Goal: Information Seeking & Learning: Learn about a topic

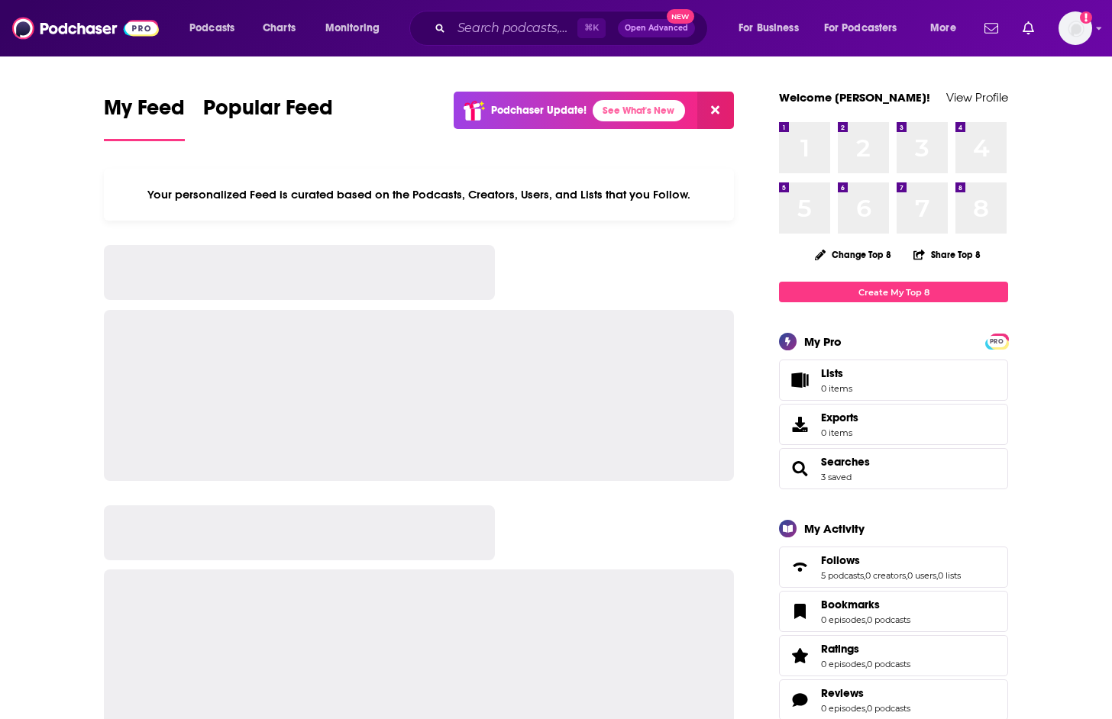
click at [414, 31] on div "⌘ K Open Advanced New" at bounding box center [558, 28] width 299 height 35
click at [479, 31] on input "Search podcasts, credits, & more..." at bounding box center [514, 28] width 126 height 24
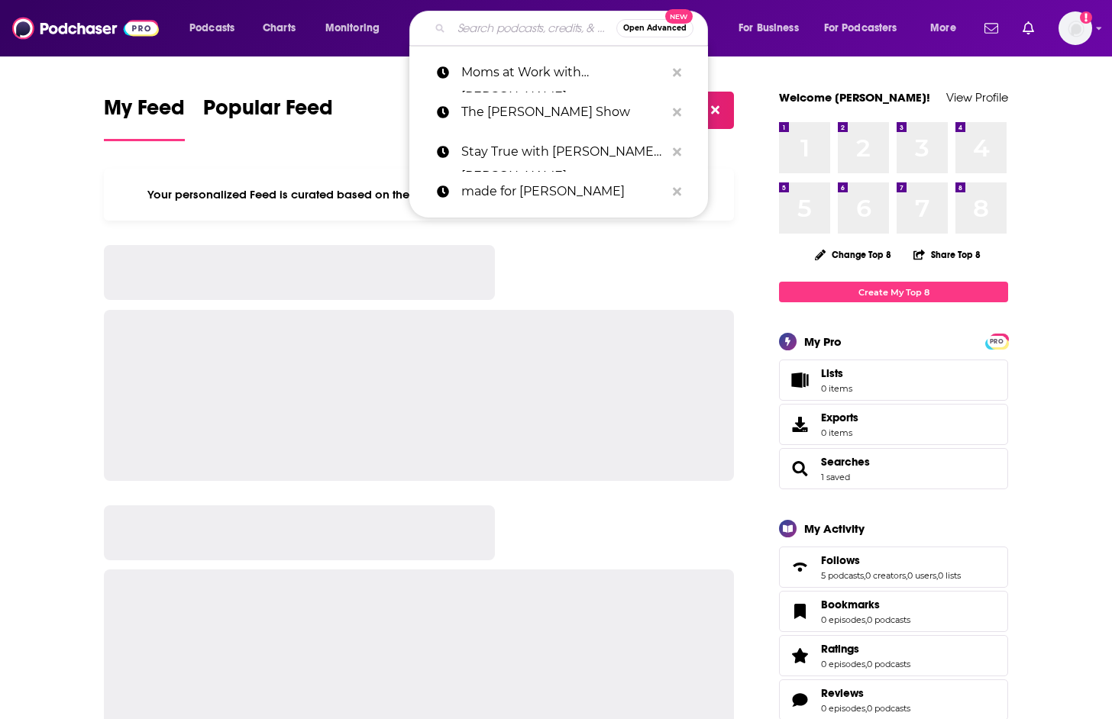
paste input "The Manifestation Method Podcast by Ayelet Polonsky"
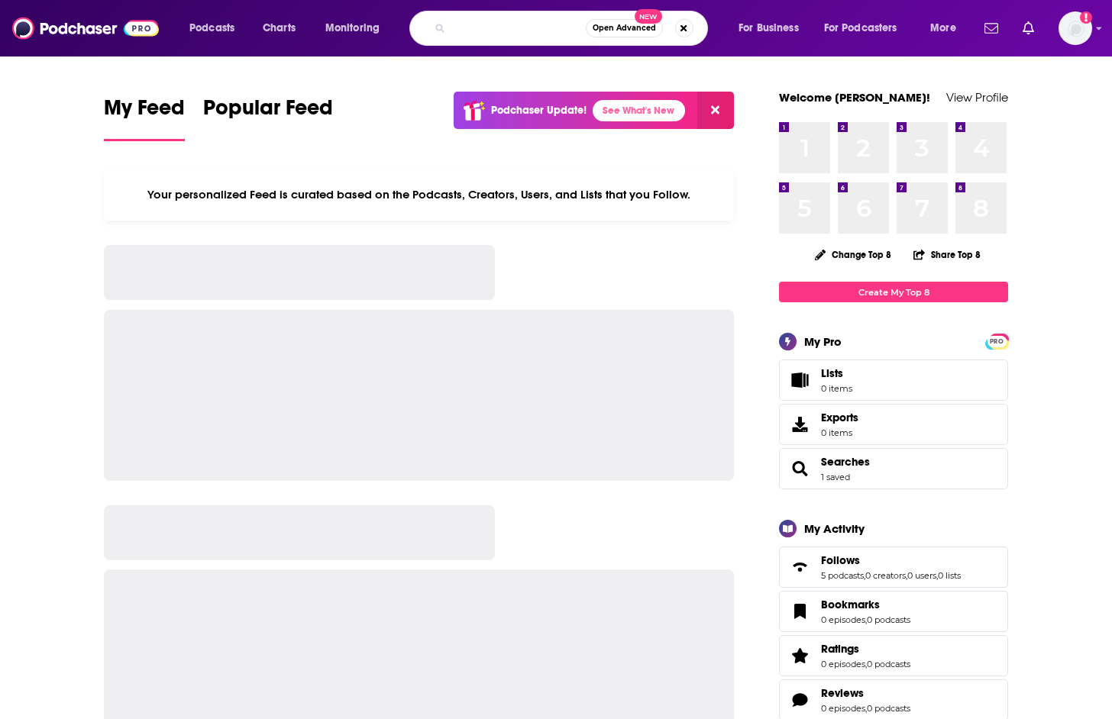
type input "The Manifestation Method Podcast by Ayelet Polonsky"
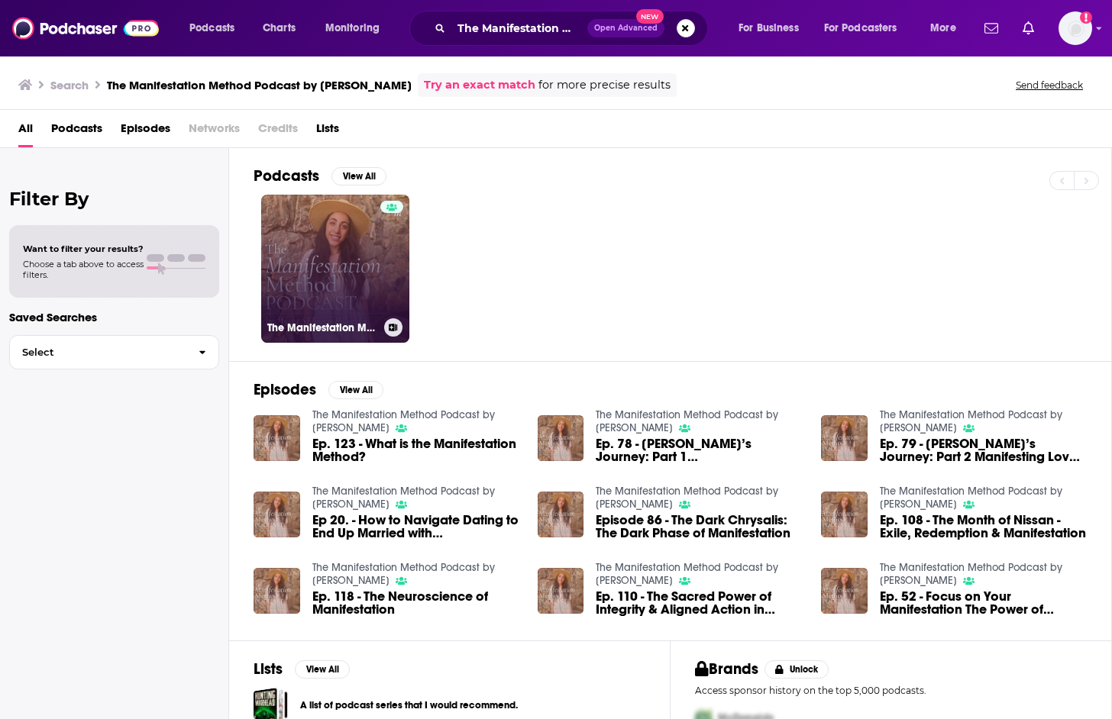
click at [342, 276] on link "The Manifestation Method Podcast by Ayelet Polonsky" at bounding box center [335, 269] width 148 height 148
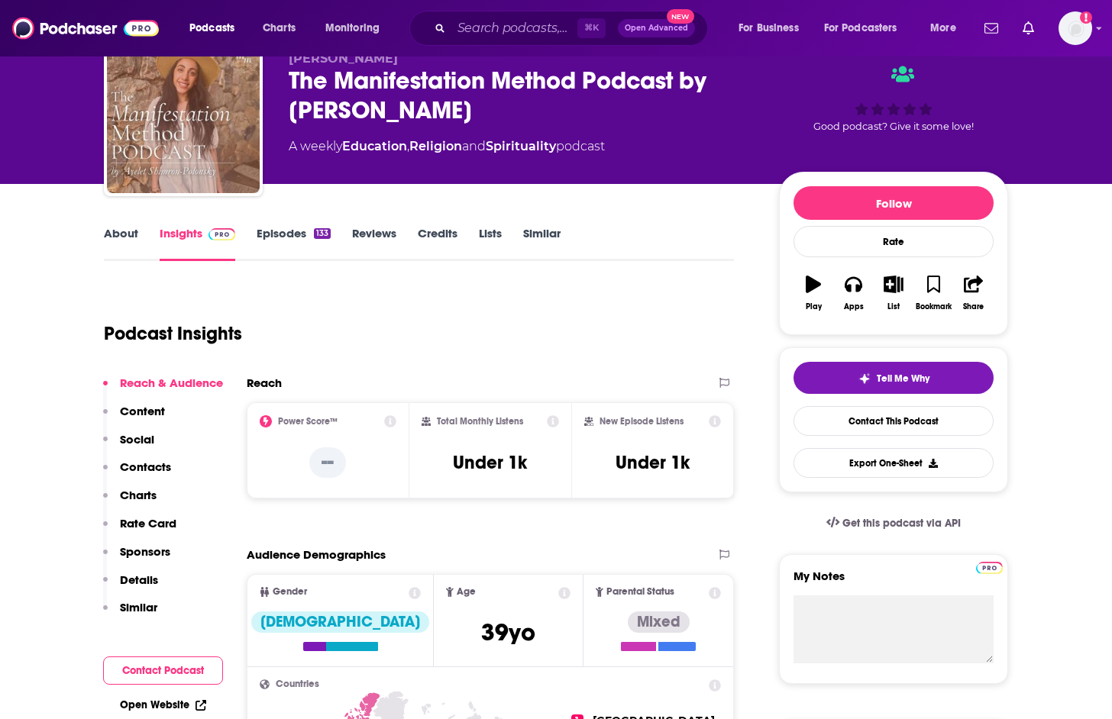
scroll to position [69, 0]
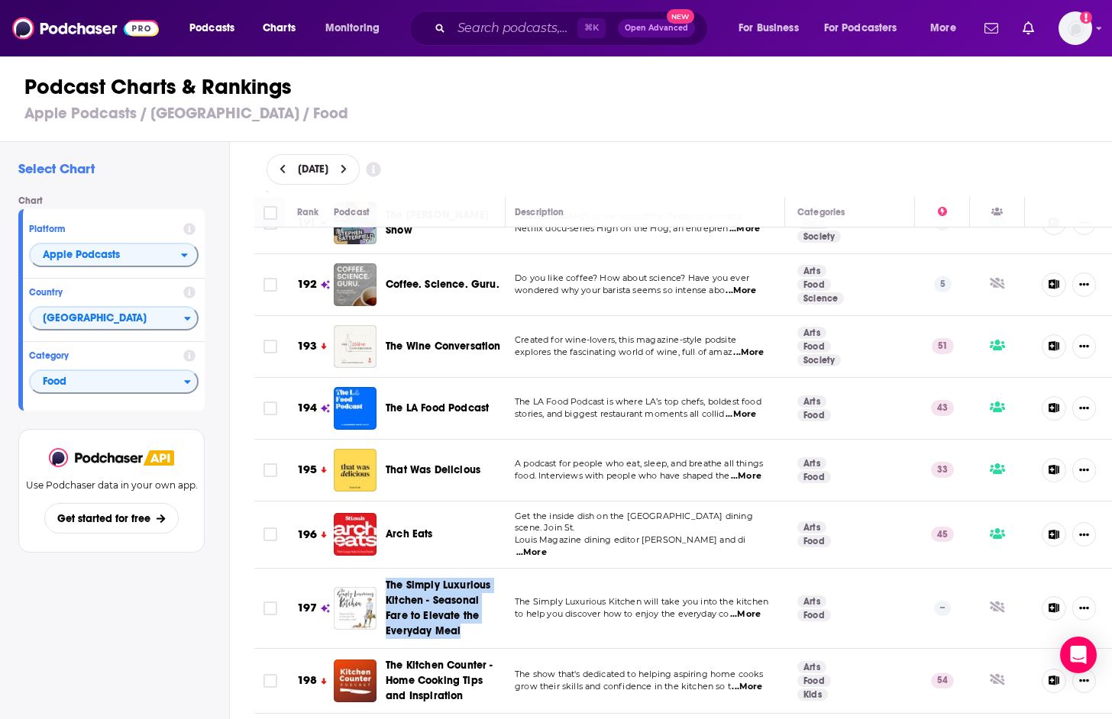
scroll to position [12089, 3]
click at [596, 569] on td "The Simply Luxurious Kitchen will take you into the kitchen to help you discove…" at bounding box center [643, 609] width 283 height 80
click at [173, 381] on span "Food" at bounding box center [107, 383] width 153 height 26
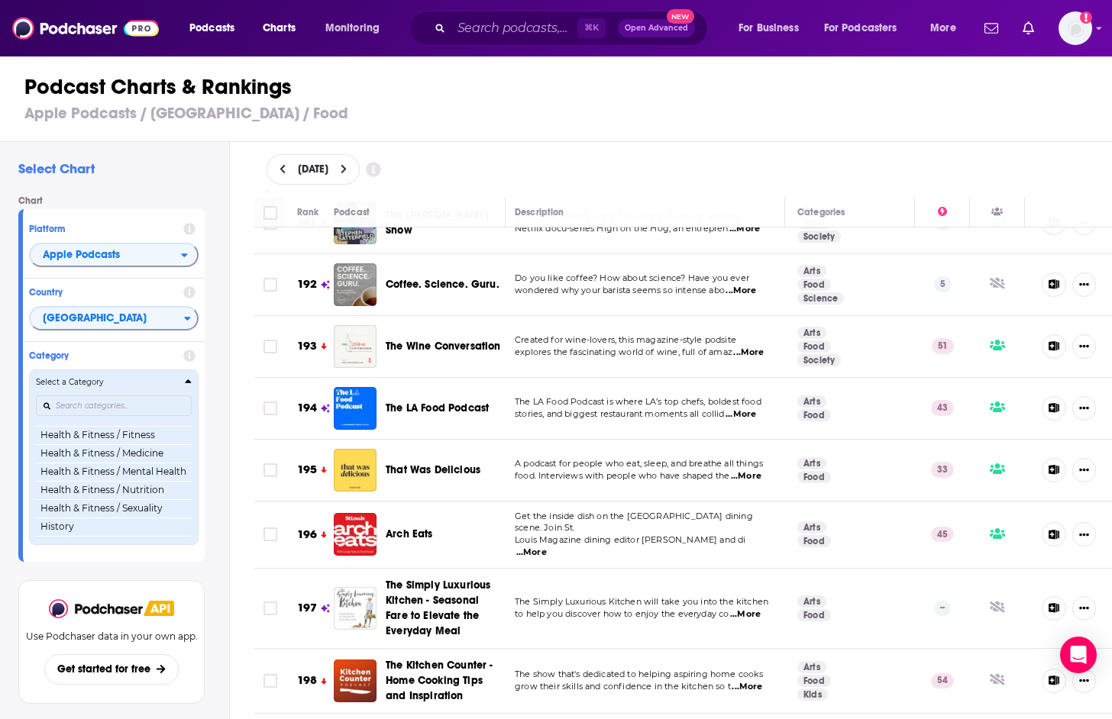
scroll to position [572, 0]
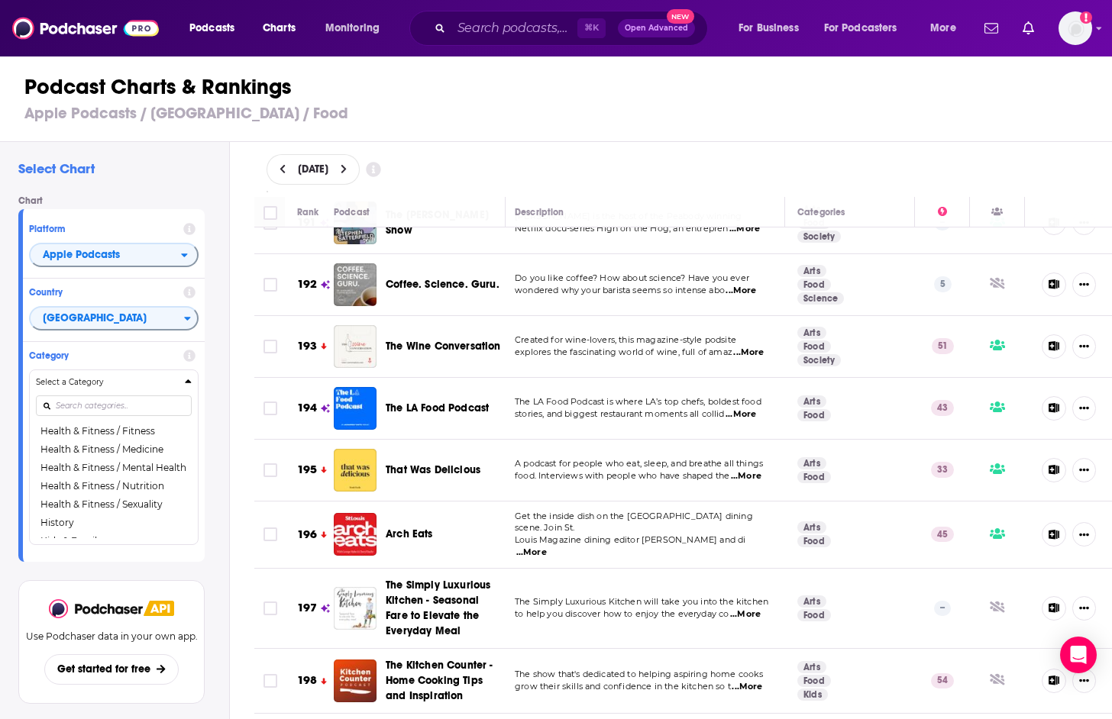
click at [141, 486] on button "Health & Fitness / Nutrition" at bounding box center [114, 486] width 156 height 18
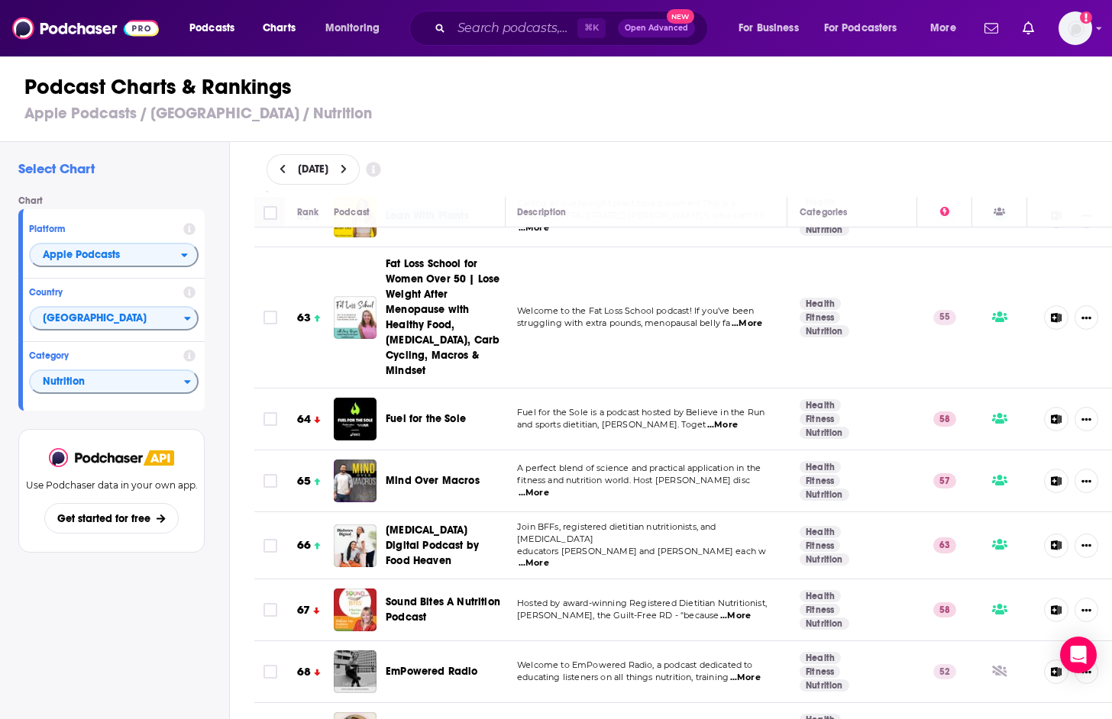
scroll to position [3941, 1]
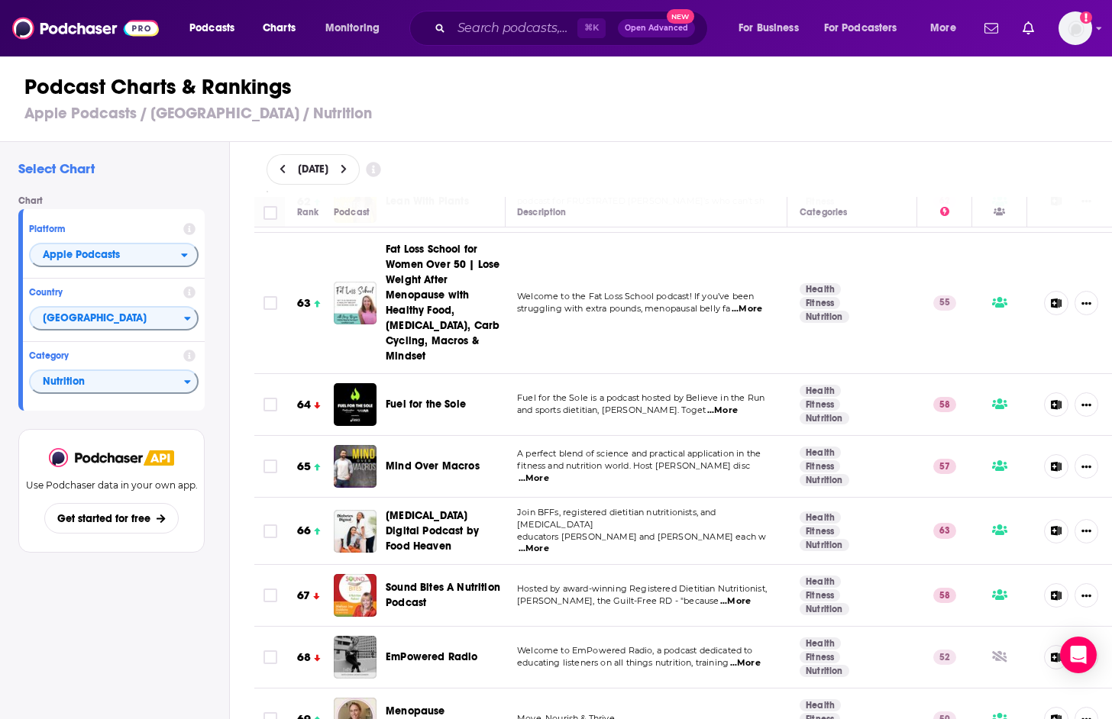
click at [752, 657] on span "...More" at bounding box center [745, 663] width 31 height 12
click at [670, 657] on span "educating listeners on all things nutrition, training" at bounding box center [622, 662] width 211 height 11
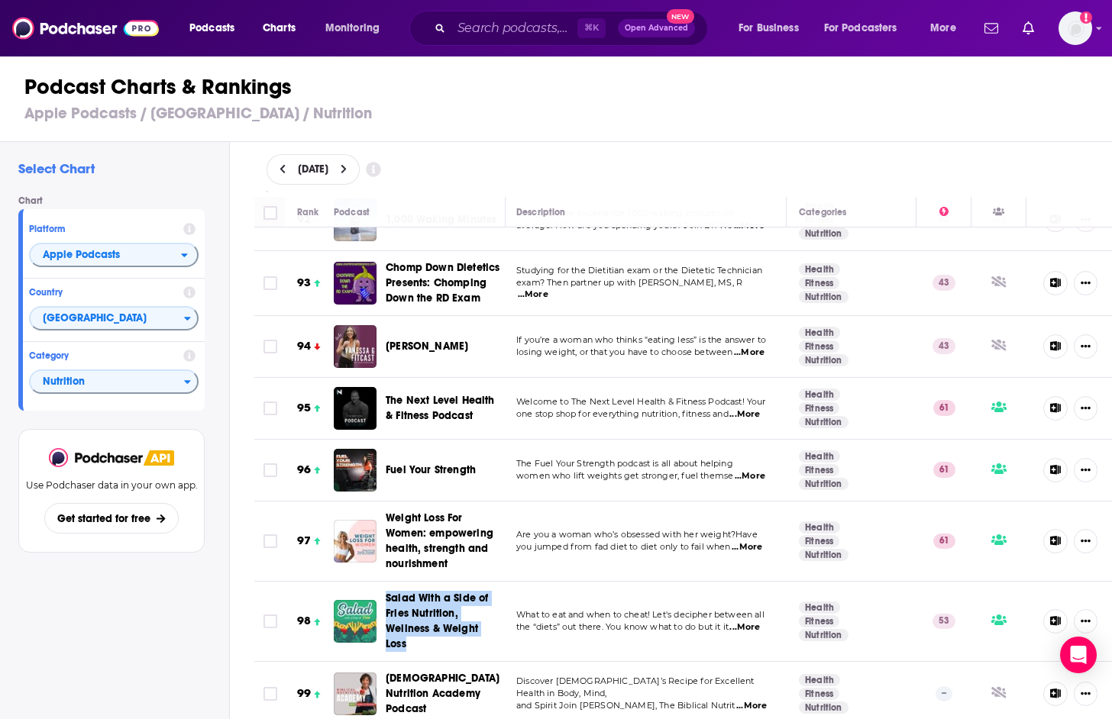
scroll to position [6017, 2]
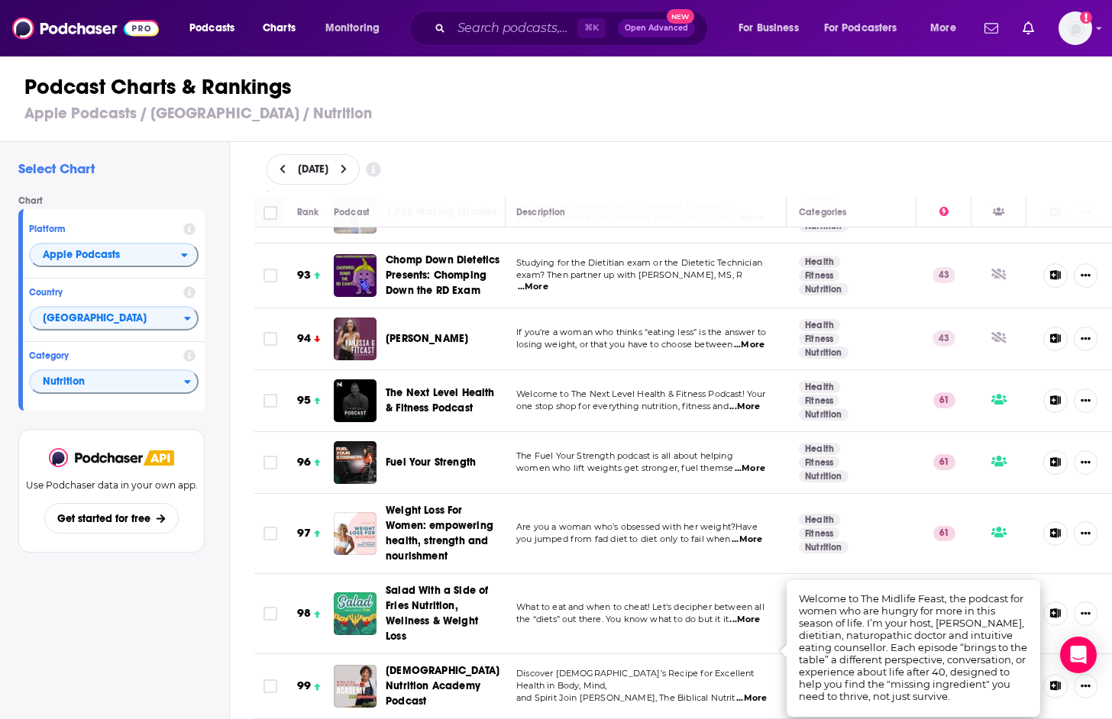
scroll to position [6017, 0]
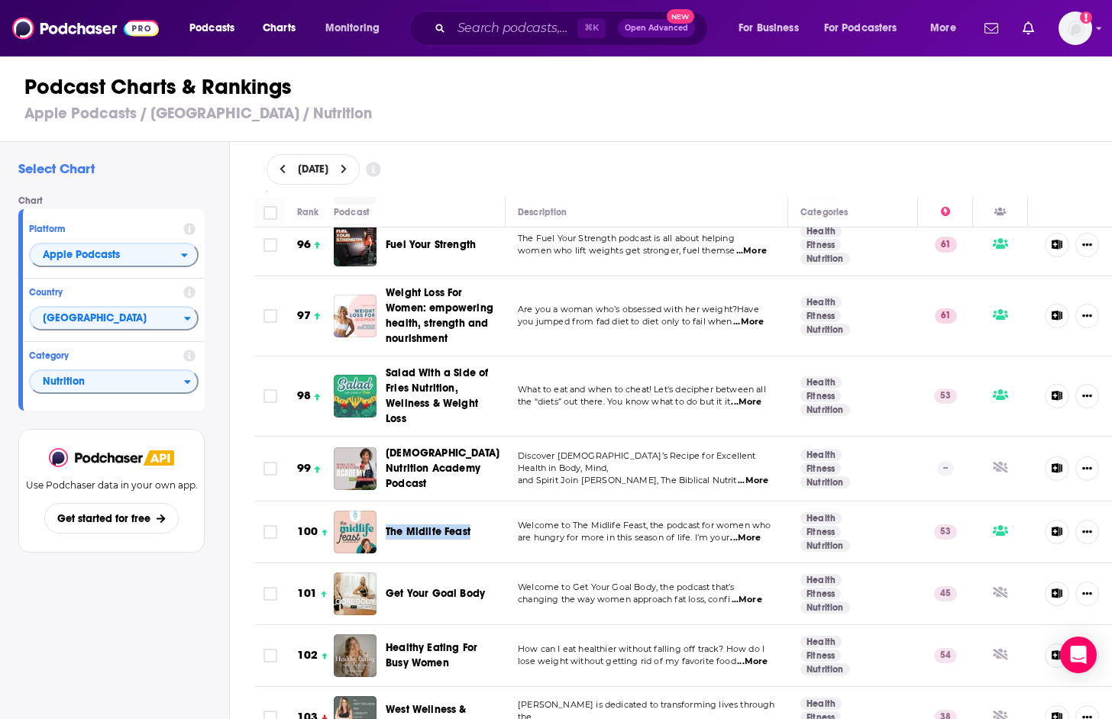
scroll to position [6236, 0]
drag, startPoint x: 434, startPoint y: 641, endPoint x: 574, endPoint y: 9, distance: 646.9
click at [0, 0] on div "Podcasts Charts Monitoring ⌘ K Open Advanced New For Business For Podcasters Mo…" at bounding box center [556, 359] width 1112 height 719
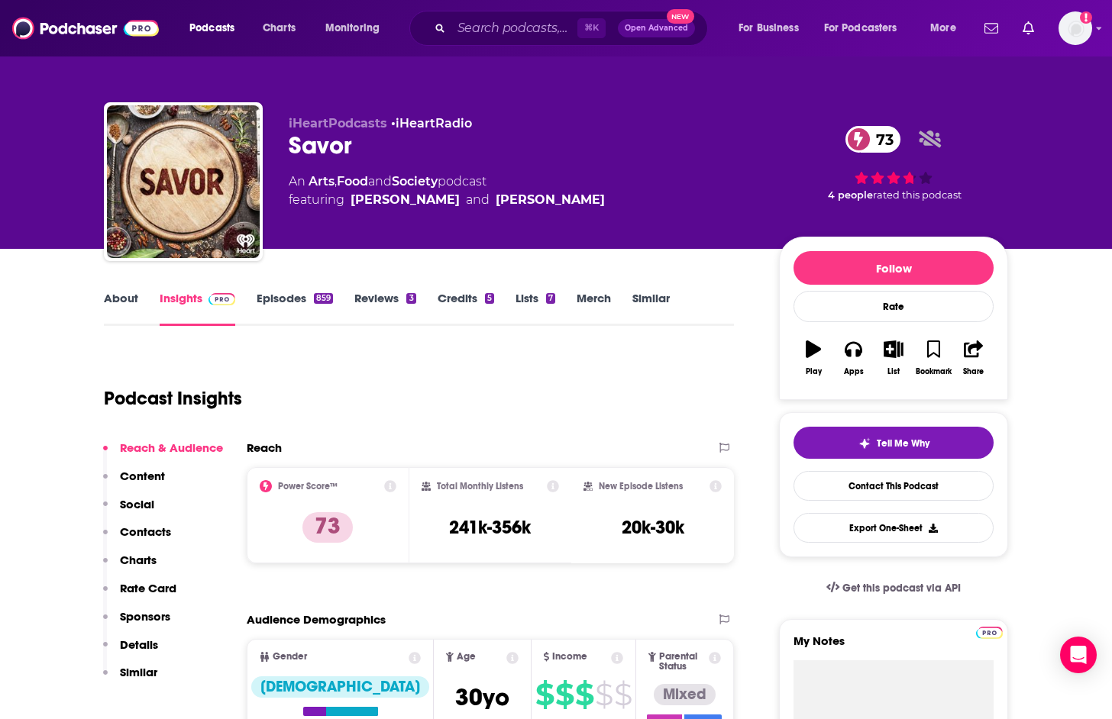
click at [110, 299] on link "About" at bounding box center [121, 308] width 34 height 35
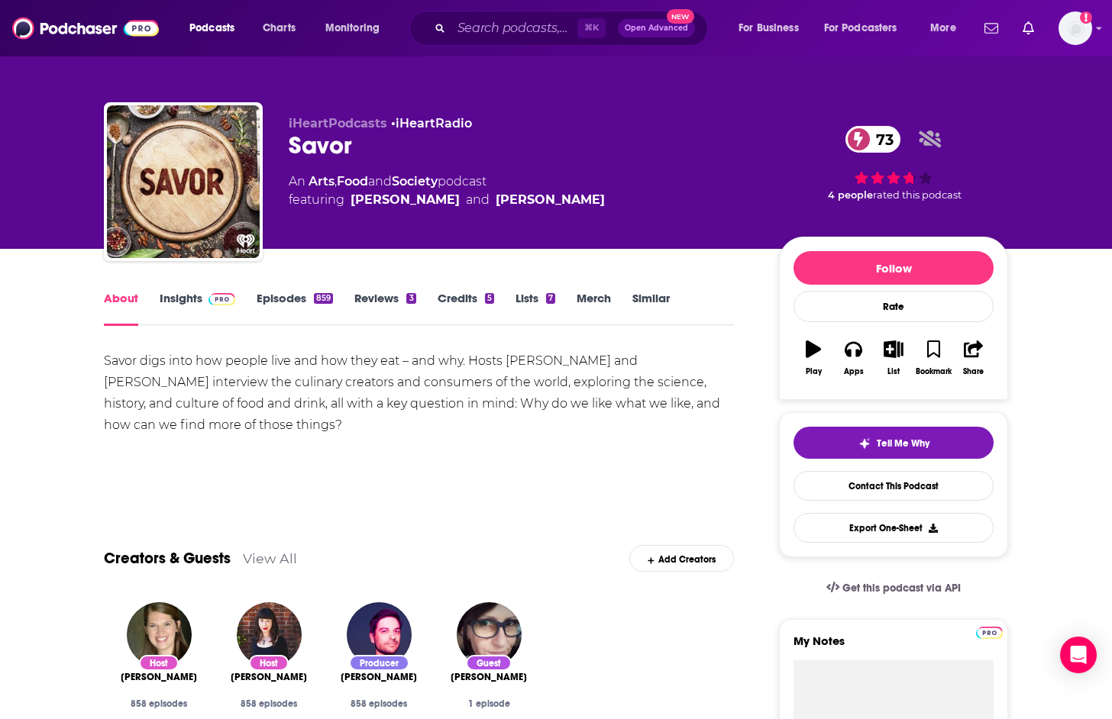
click at [178, 296] on link "Insights" at bounding box center [198, 308] width 76 height 35
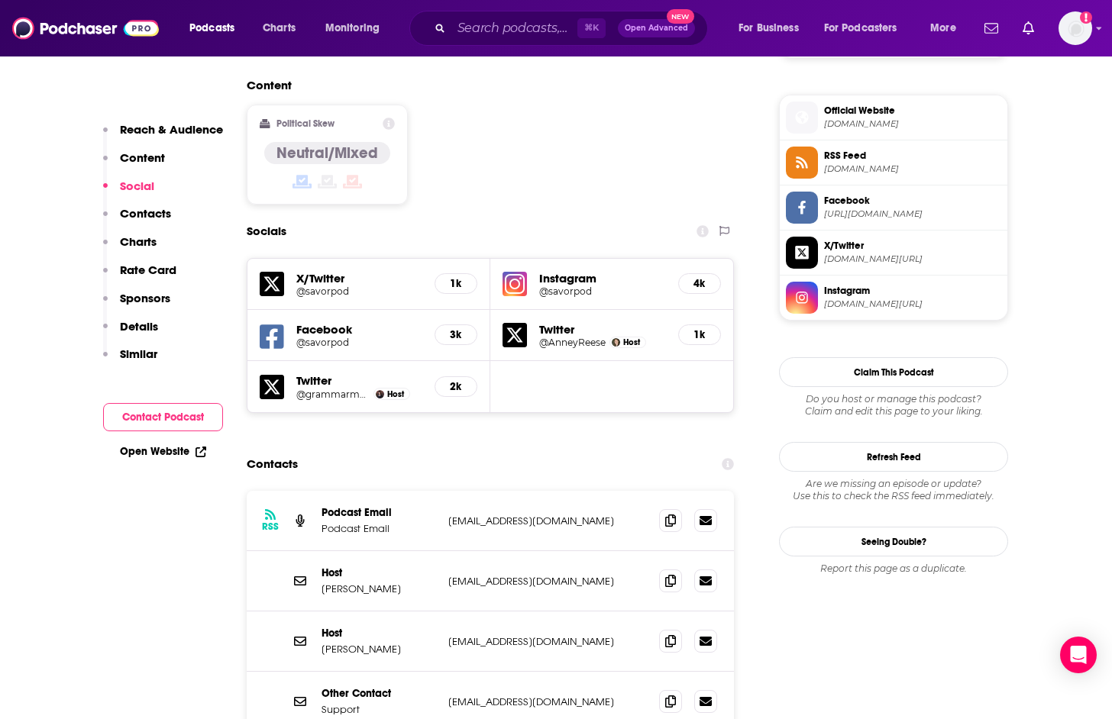
scroll to position [1211, 0]
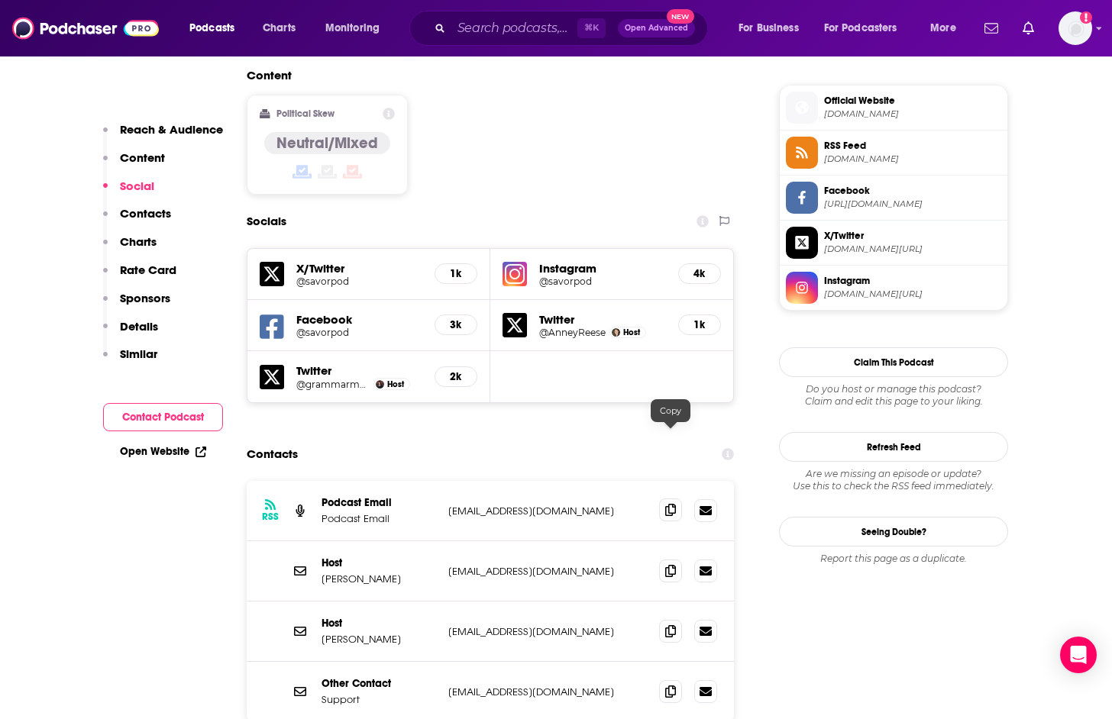
click at [673, 504] on icon at bounding box center [670, 510] width 11 height 12
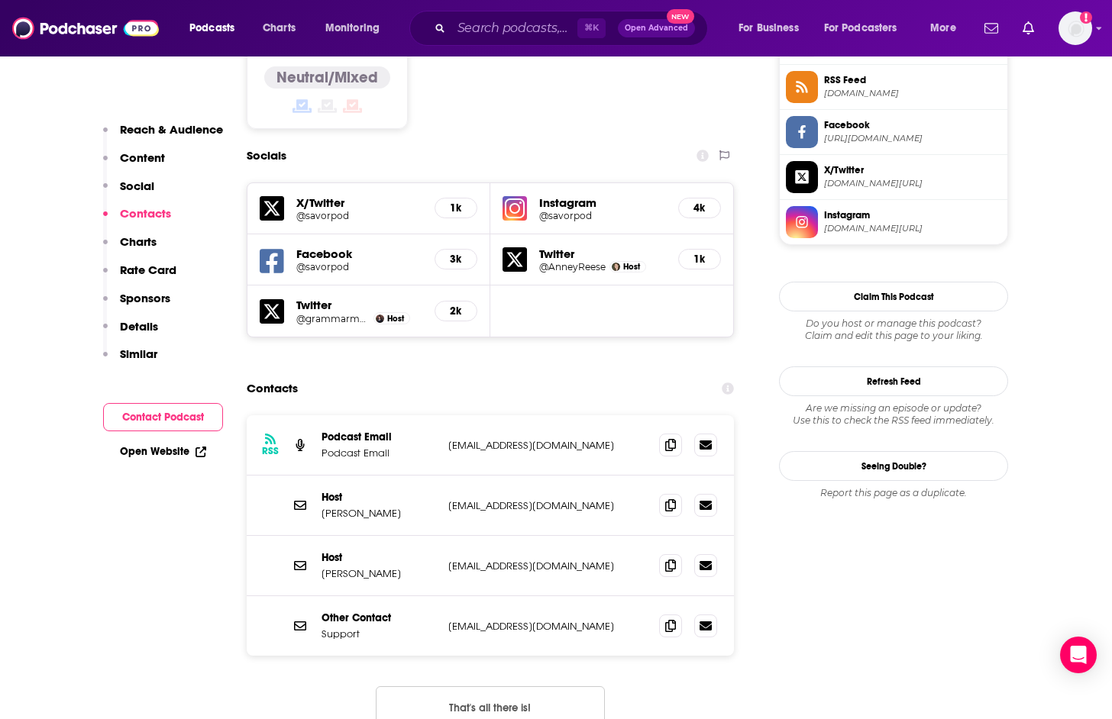
scroll to position [1383, 0]
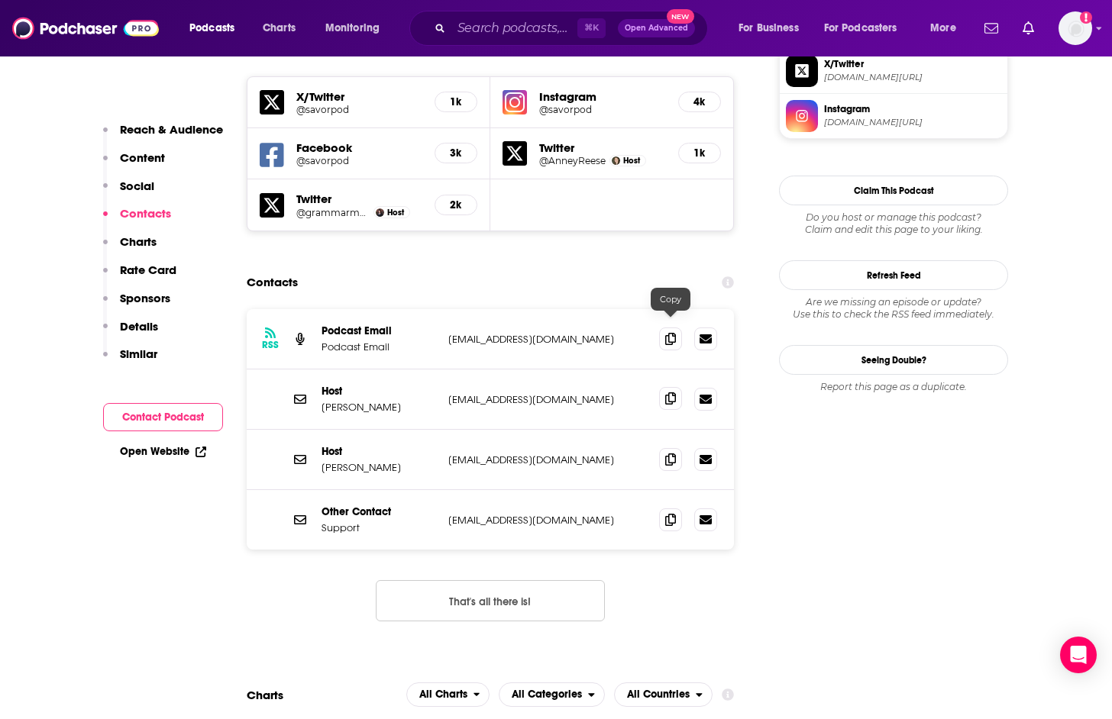
click at [670, 392] on icon at bounding box center [670, 398] width 11 height 12
click at [670, 453] on icon at bounding box center [670, 459] width 11 height 12
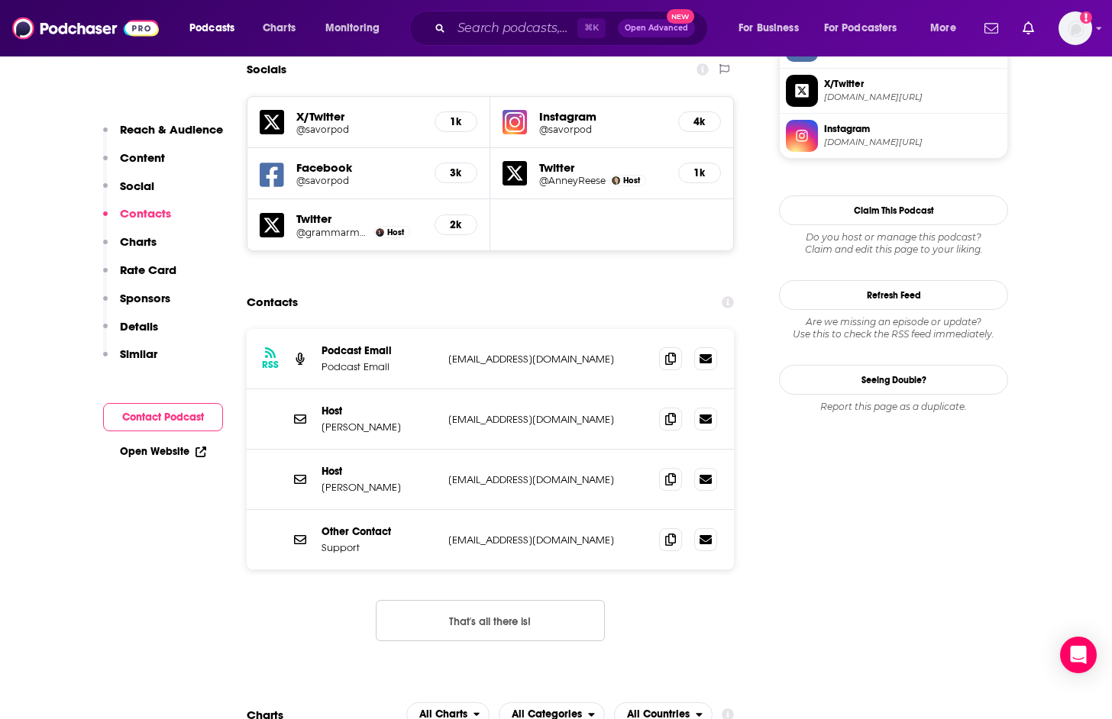
scroll to position [0, 0]
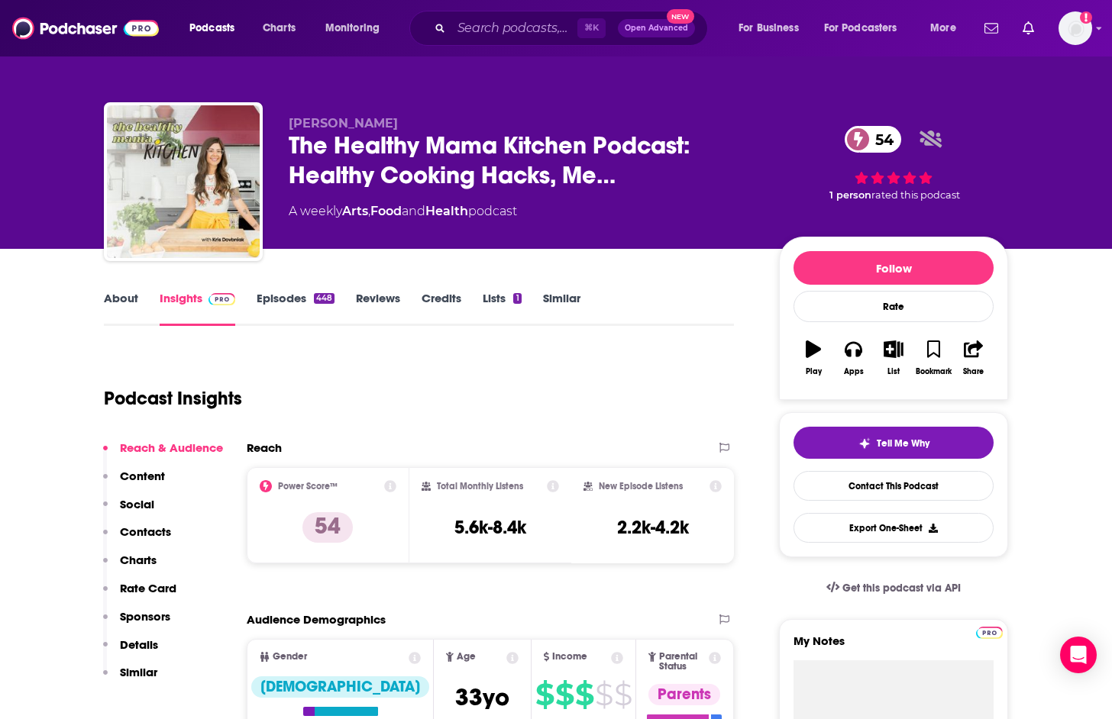
click at [117, 307] on link "About" at bounding box center [121, 308] width 34 height 35
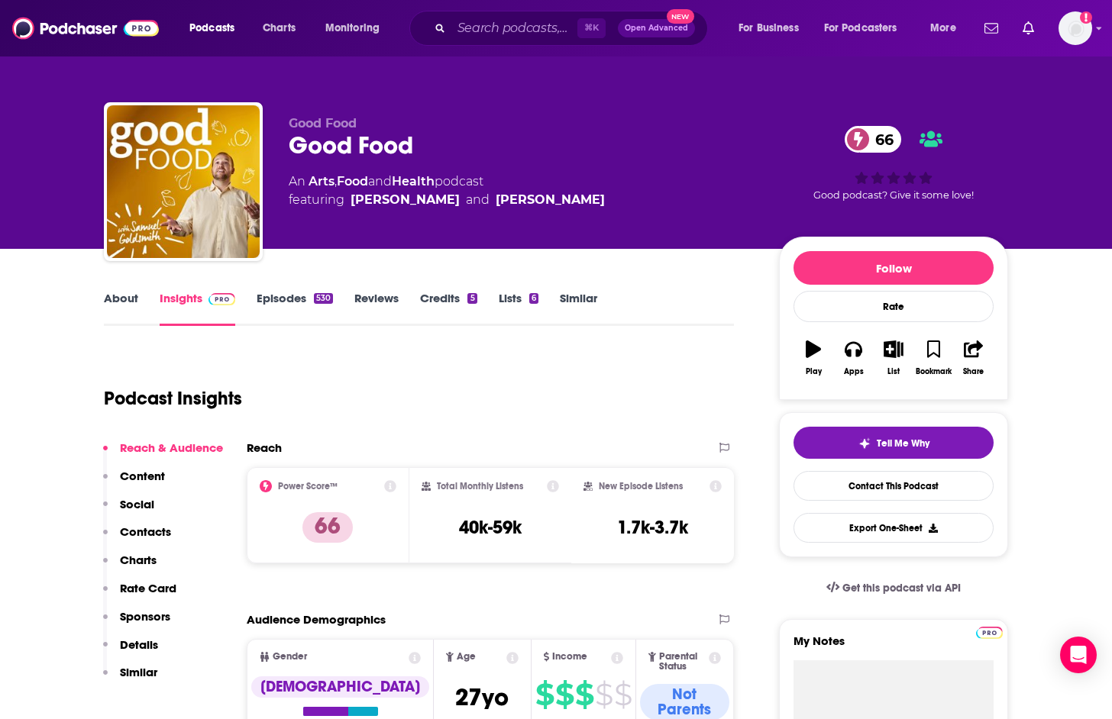
click at [122, 299] on link "About" at bounding box center [121, 308] width 34 height 35
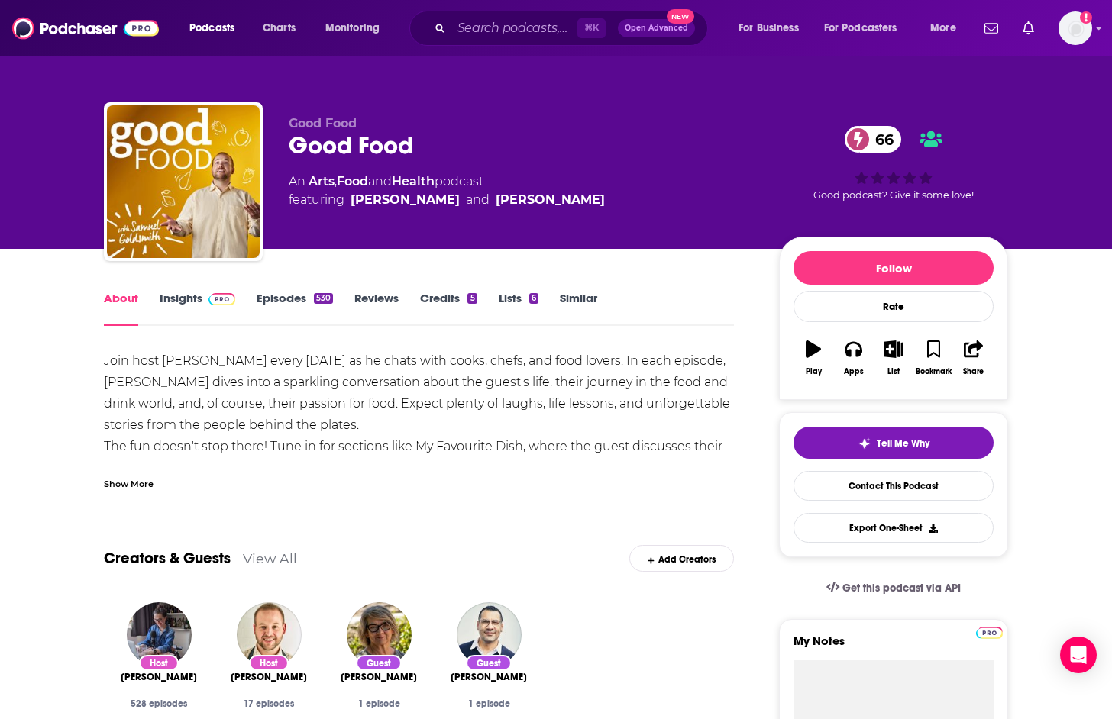
click at [180, 307] on link "Insights" at bounding box center [198, 308] width 76 height 35
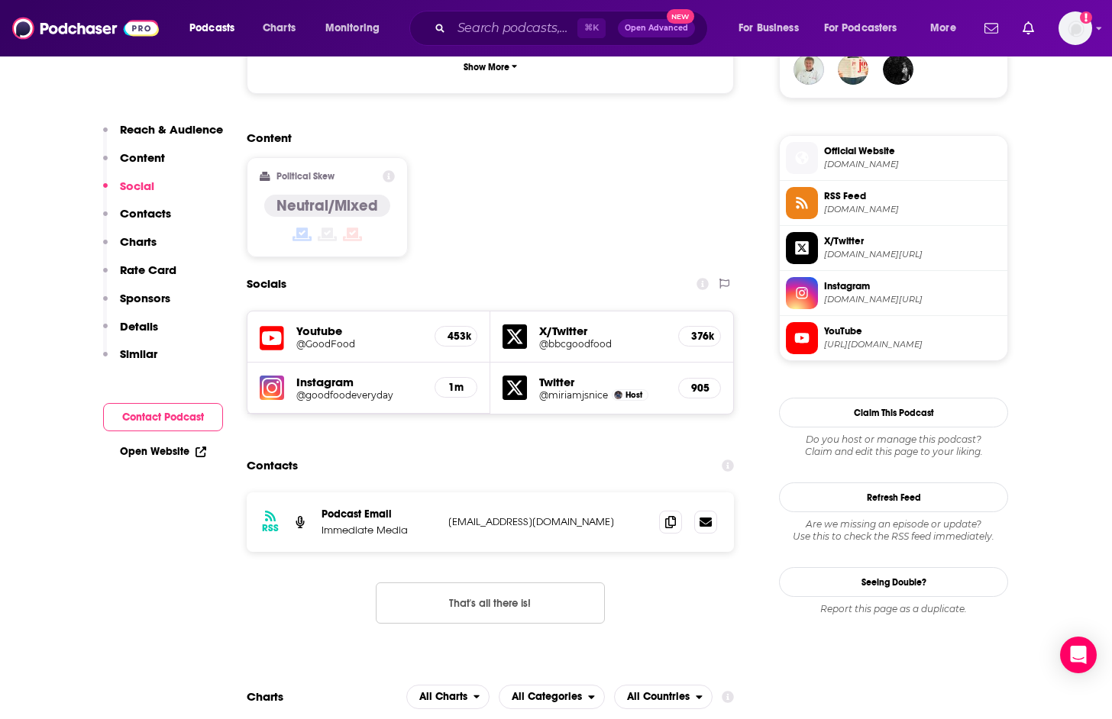
scroll to position [1162, 0]
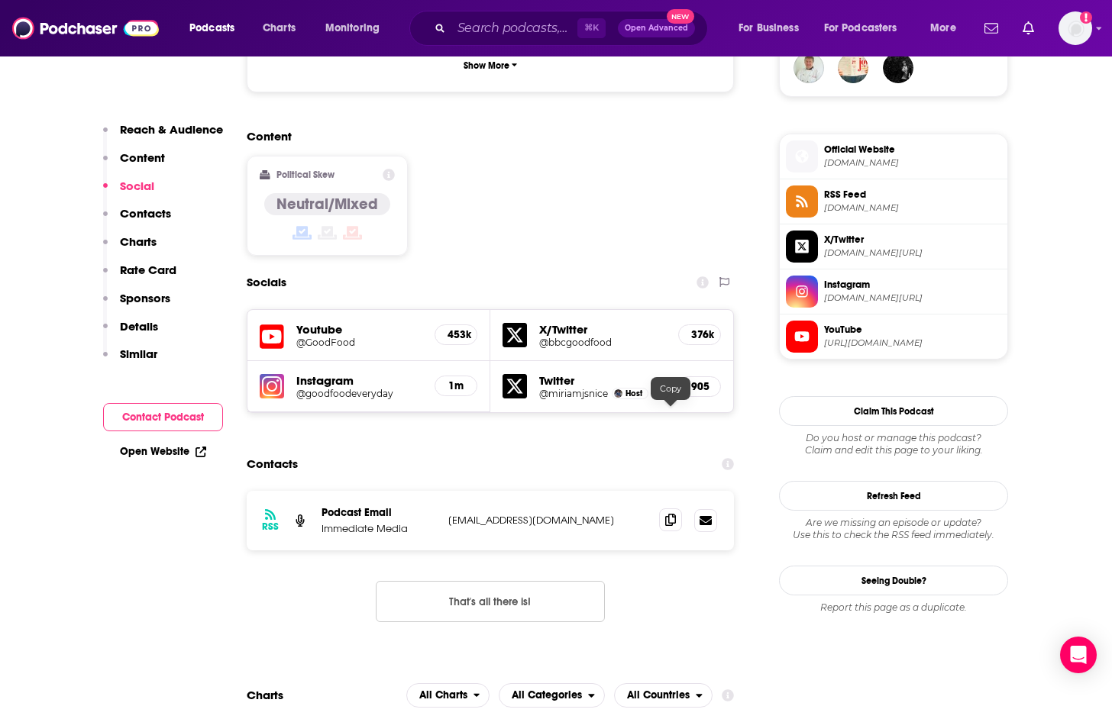
click at [673, 514] on icon at bounding box center [670, 520] width 11 height 12
click at [451, 328] on h5 "453k" at bounding box center [455, 334] width 17 height 13
click at [464, 328] on h5 "453k" at bounding box center [455, 334] width 17 height 13
drag, startPoint x: 448, startPoint y: 181, endPoint x: 449, endPoint y: 217, distance: 35.9
click at [448, 268] on div "Socials" at bounding box center [490, 282] width 487 height 29
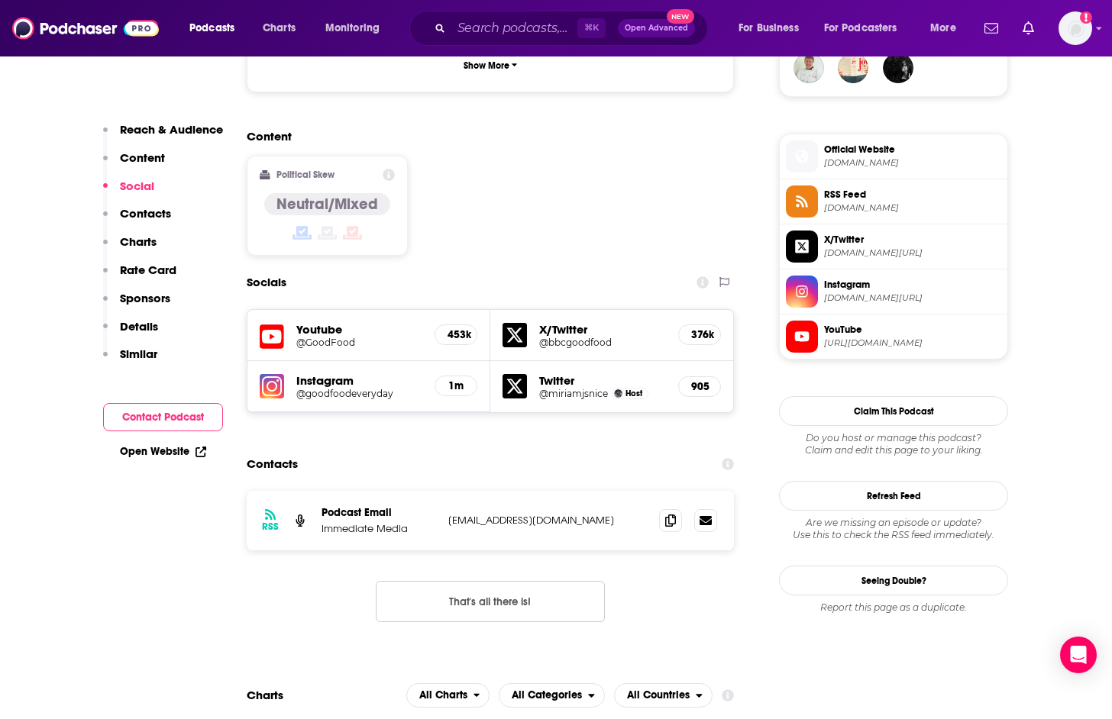
click at [454, 310] on div "Youtube @GoodFood 453k" at bounding box center [368, 335] width 243 height 51
click at [454, 328] on h5 "453k" at bounding box center [455, 334] width 17 height 13
click at [323, 337] on h5 "@GoodFood" at bounding box center [359, 342] width 126 height 11
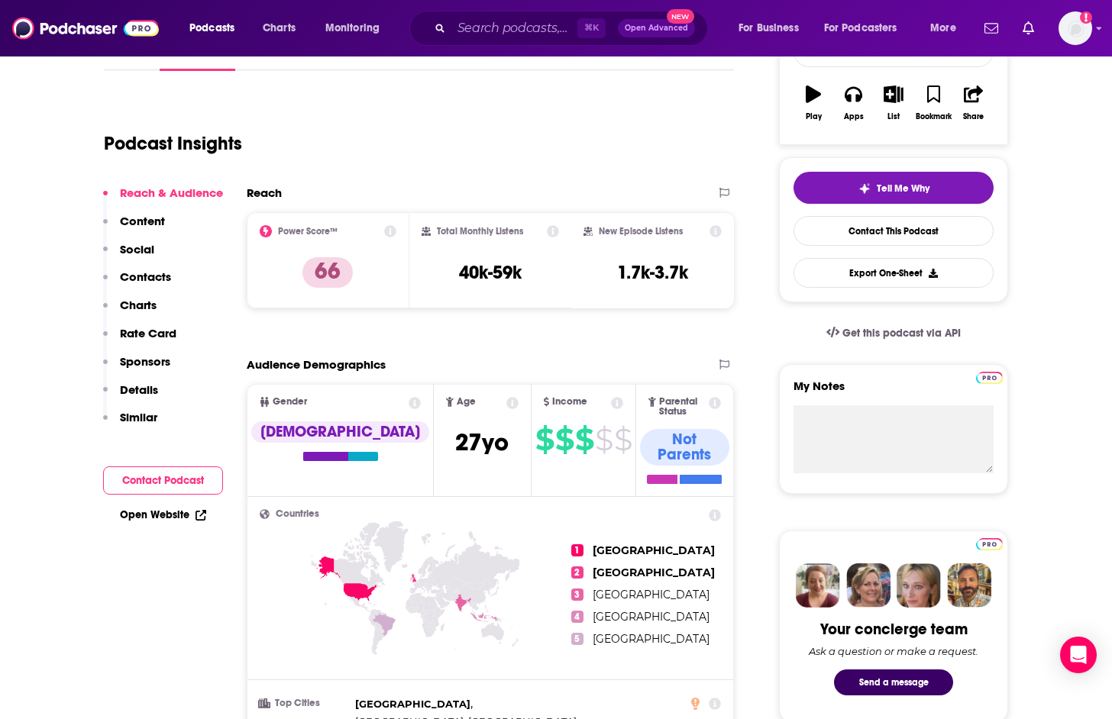
scroll to position [0, 0]
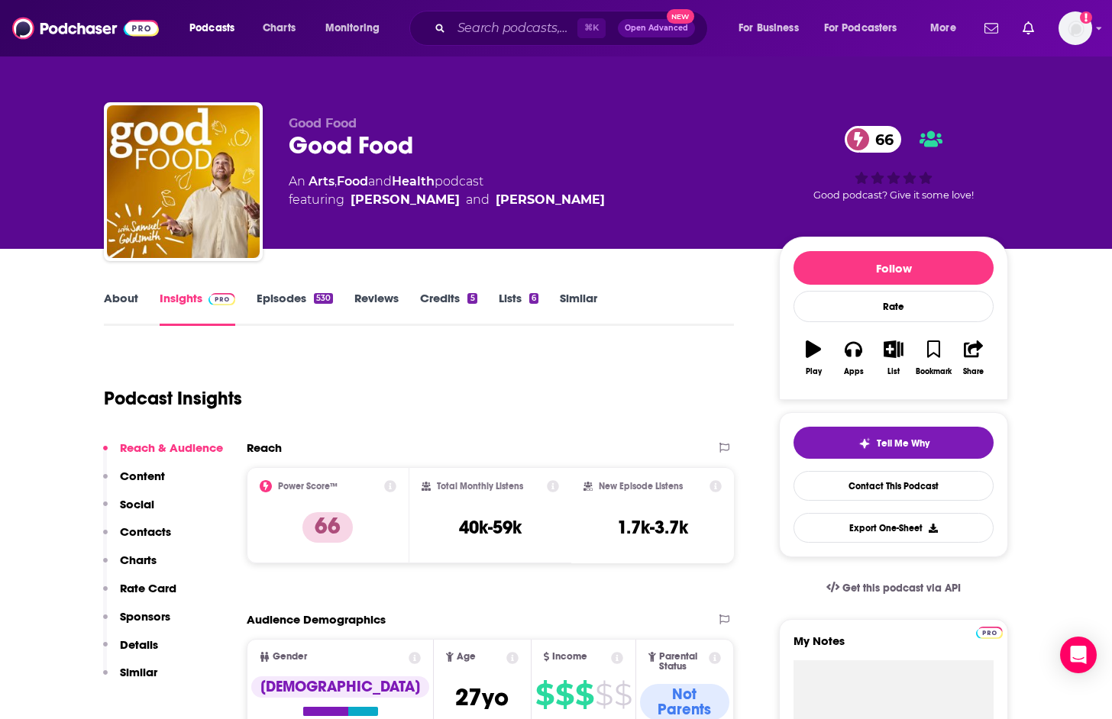
click at [128, 297] on link "About" at bounding box center [121, 308] width 34 height 35
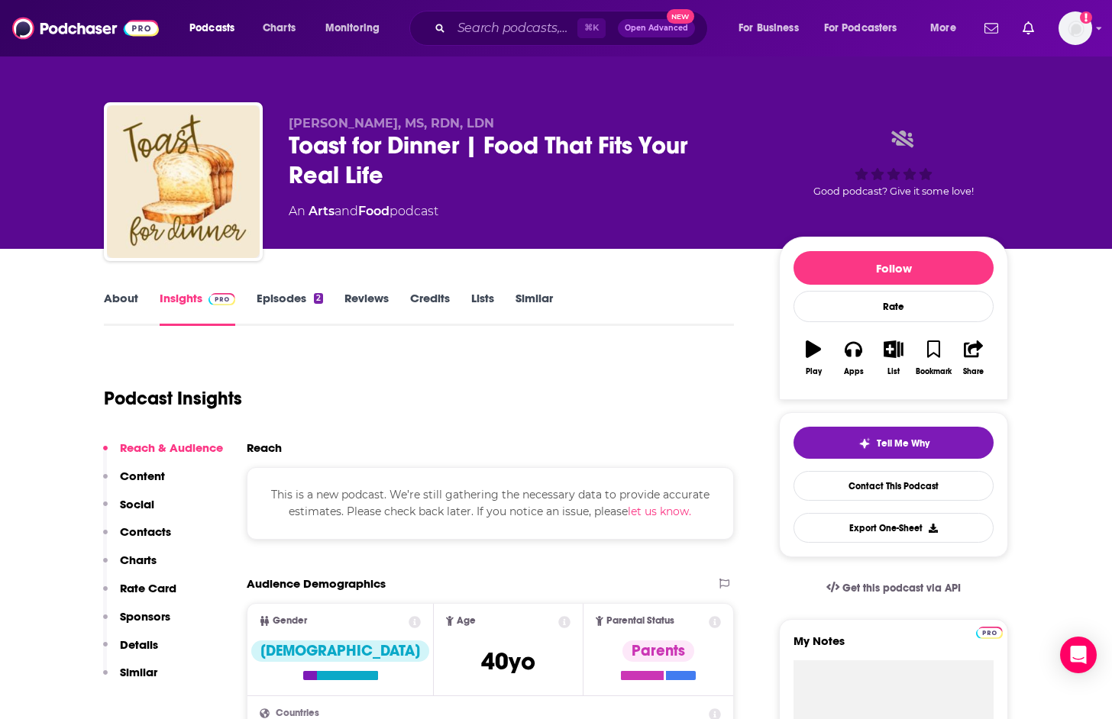
click at [296, 298] on link "Episodes 2" at bounding box center [290, 308] width 66 height 35
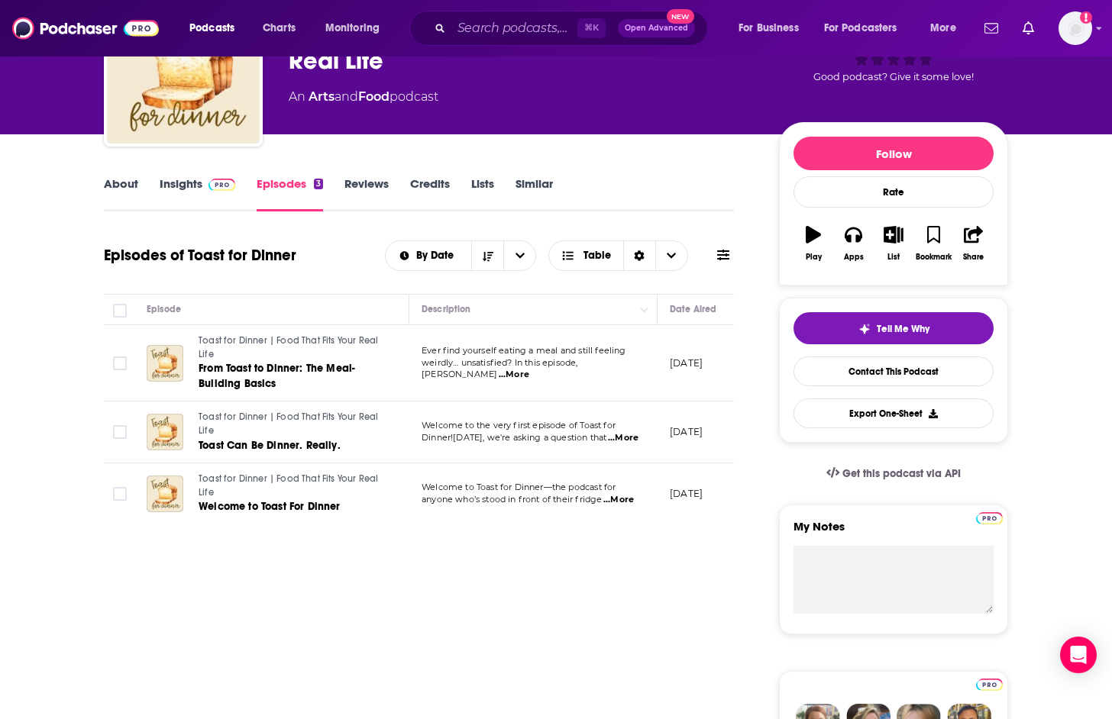
scroll to position [118, 0]
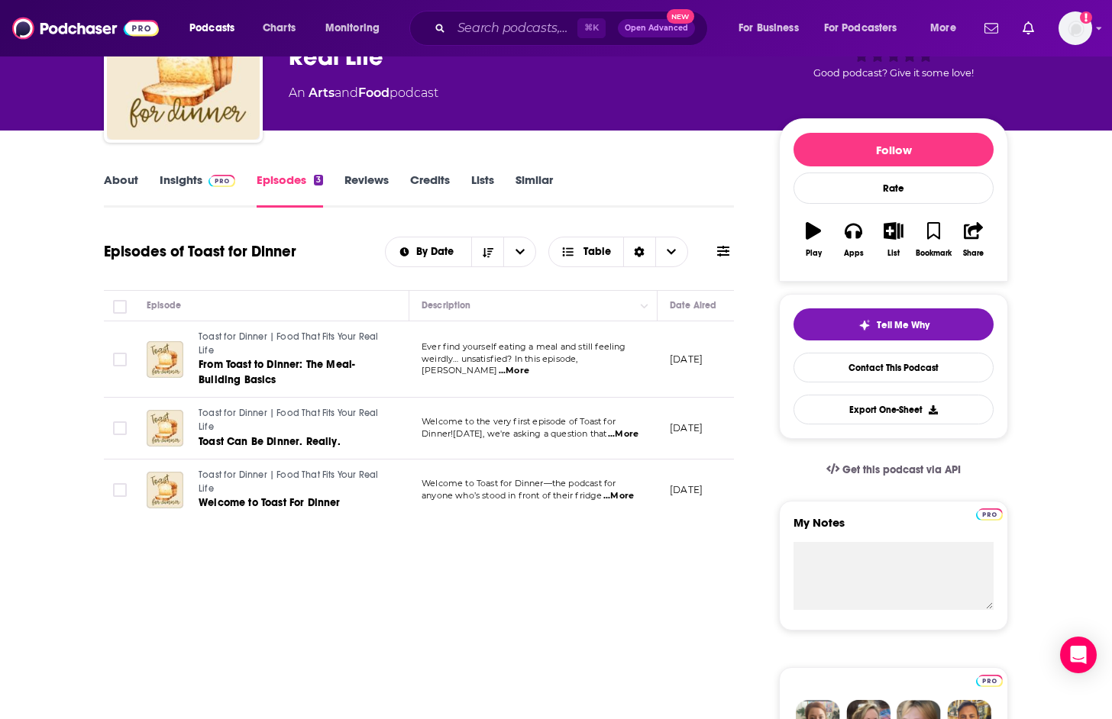
click at [175, 185] on link "Insights" at bounding box center [198, 190] width 76 height 35
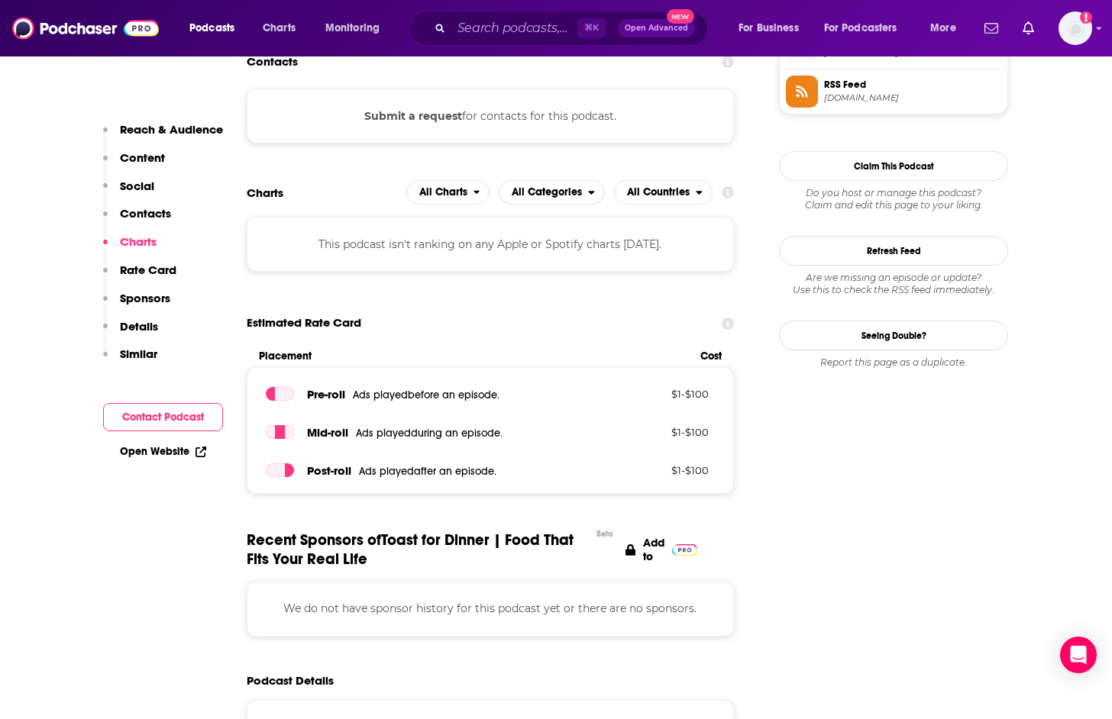
scroll to position [1151, 0]
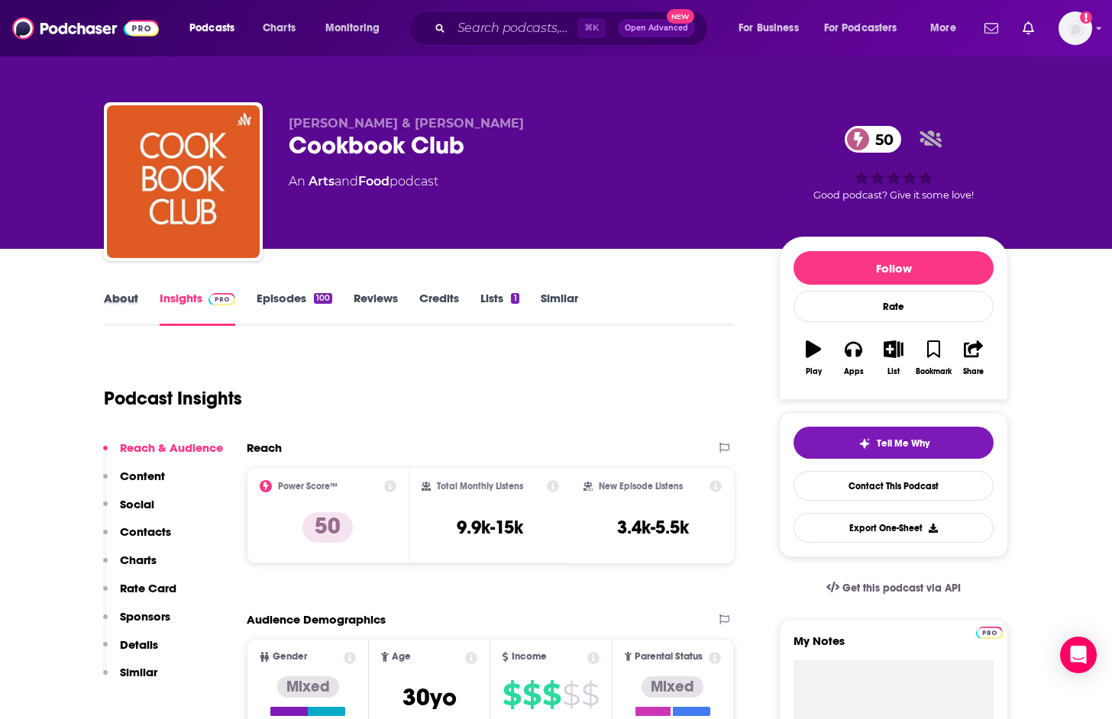
click at [140, 300] on div "About" at bounding box center [132, 308] width 56 height 35
click at [136, 301] on link "About" at bounding box center [121, 308] width 34 height 35
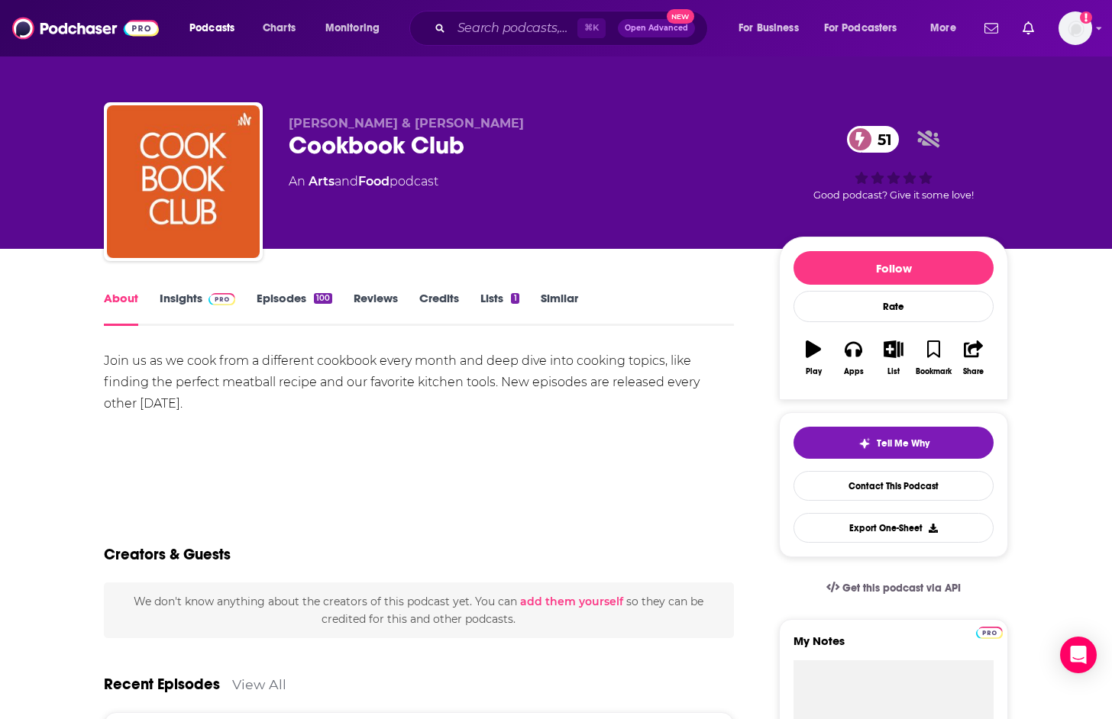
click at [301, 301] on link "Episodes 100" at bounding box center [295, 308] width 76 height 35
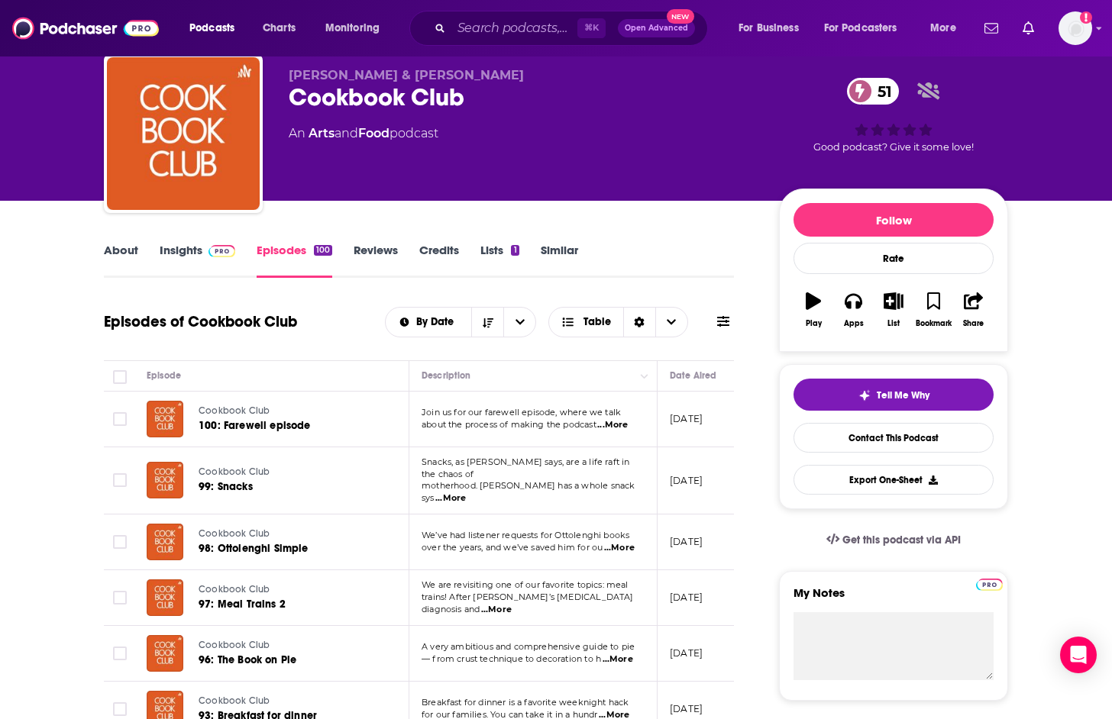
scroll to position [62, 0]
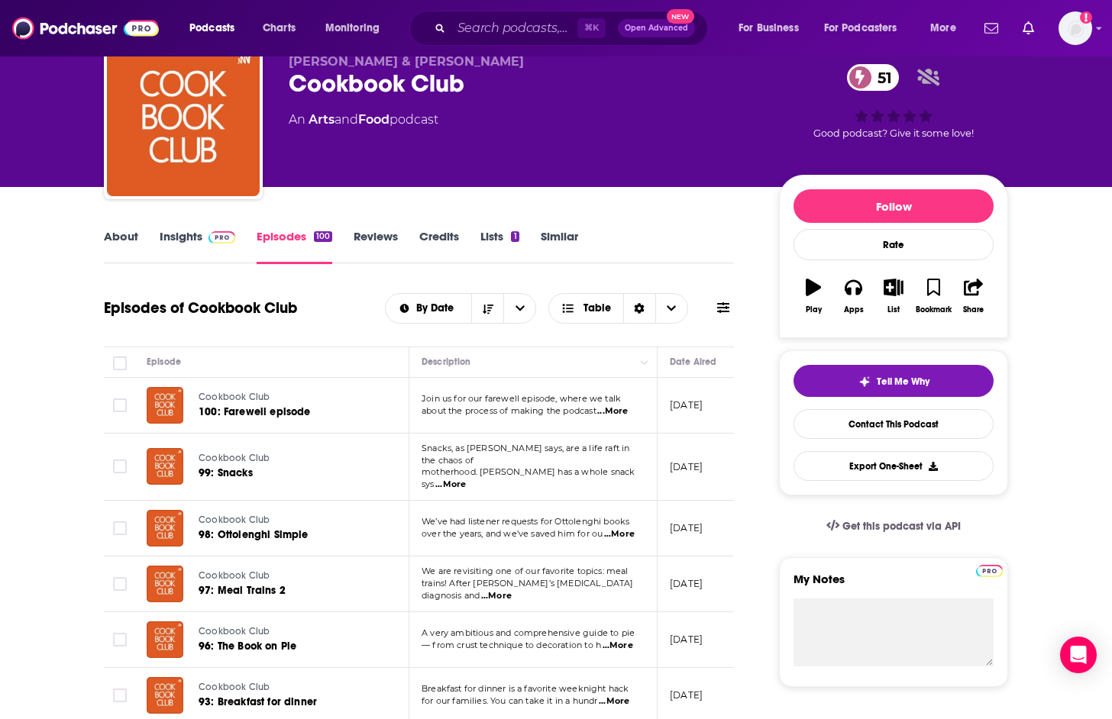
click at [623, 415] on span "...More" at bounding box center [612, 411] width 31 height 12
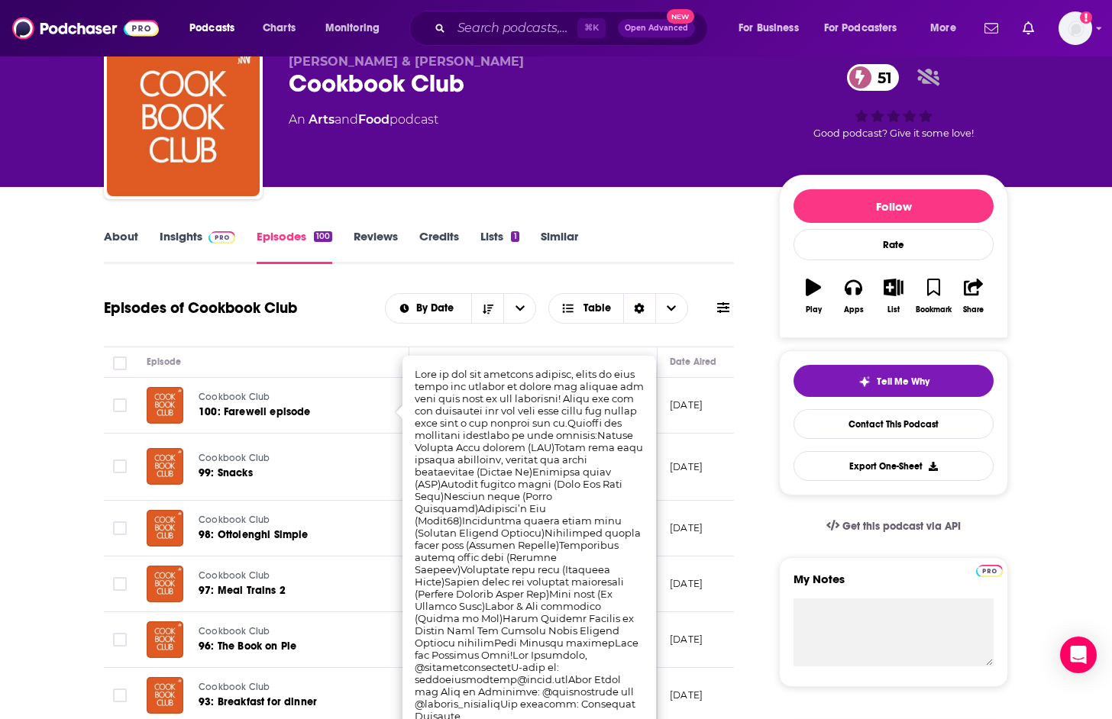
click at [335, 390] on div "Cookbook Club 100: Farewell episode" at bounding box center [290, 405] width 182 height 37
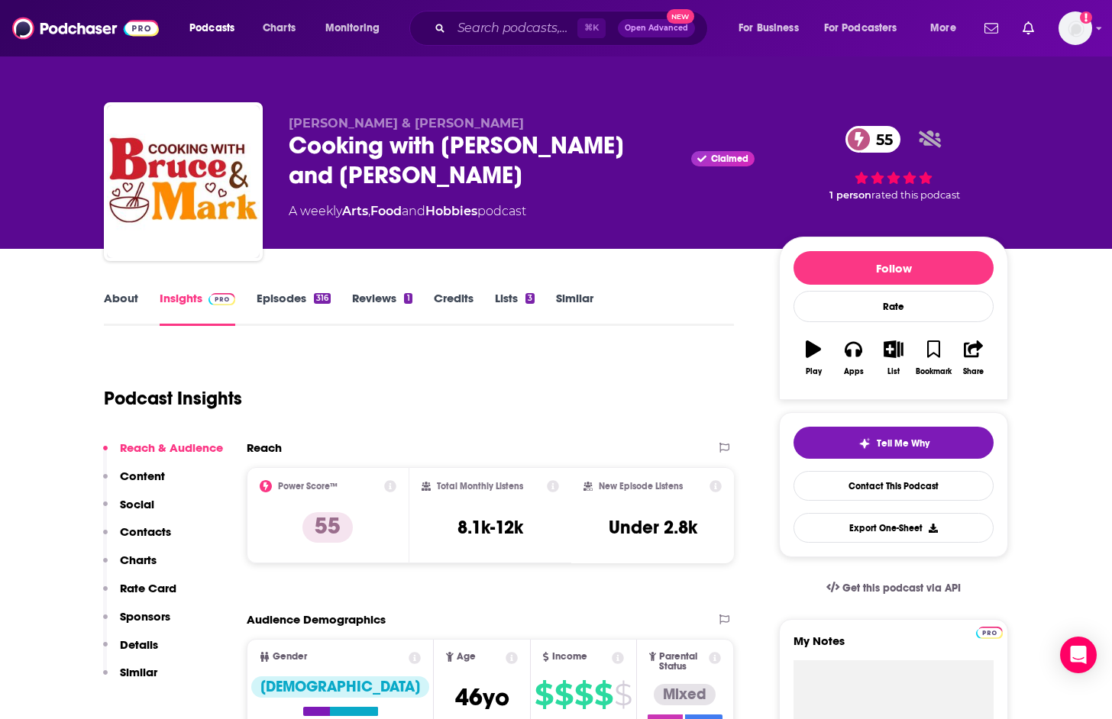
click at [118, 295] on link "About" at bounding box center [121, 308] width 34 height 35
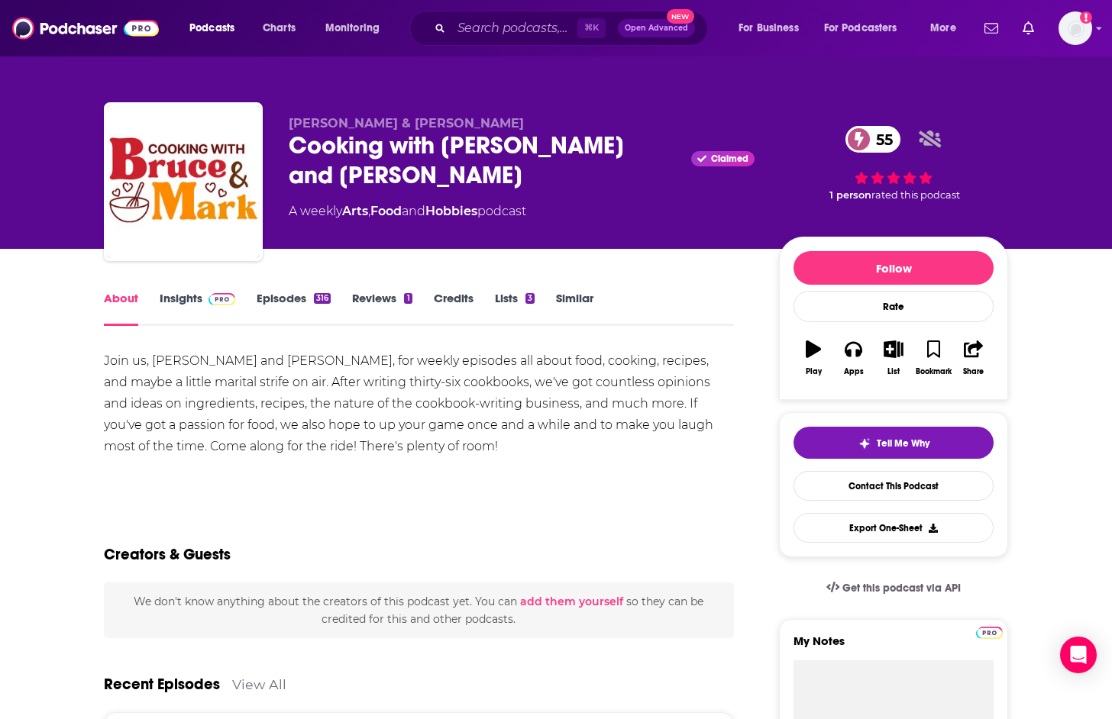
click at [302, 301] on link "Episodes 316" at bounding box center [294, 308] width 74 height 35
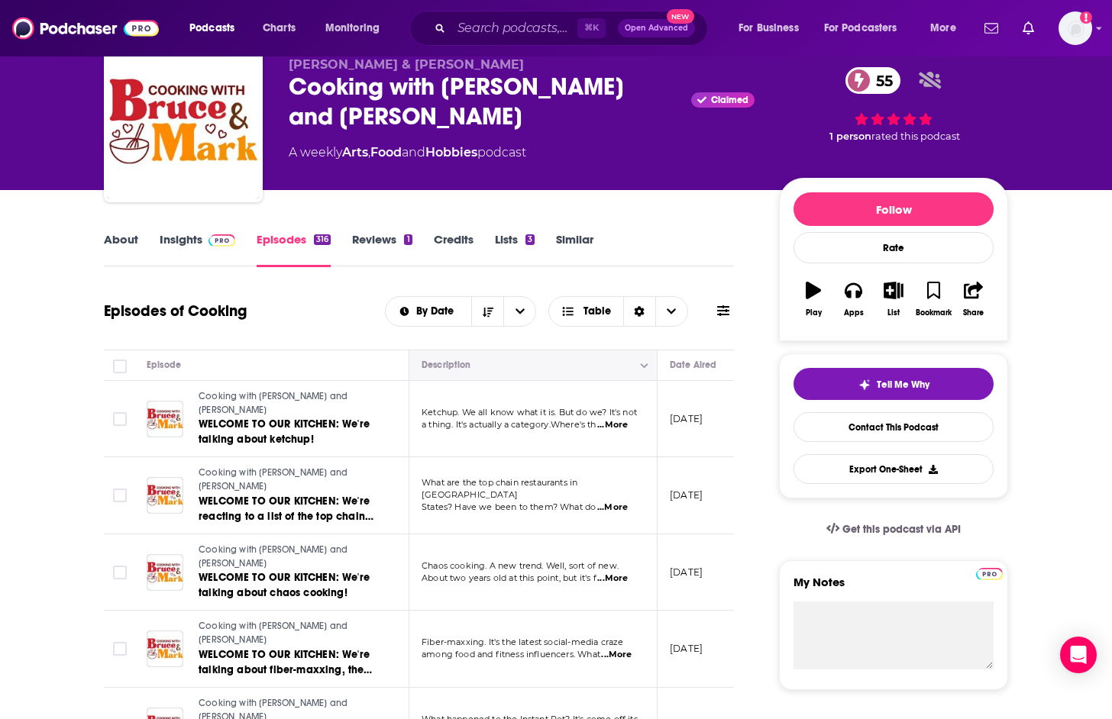
scroll to position [90, 0]
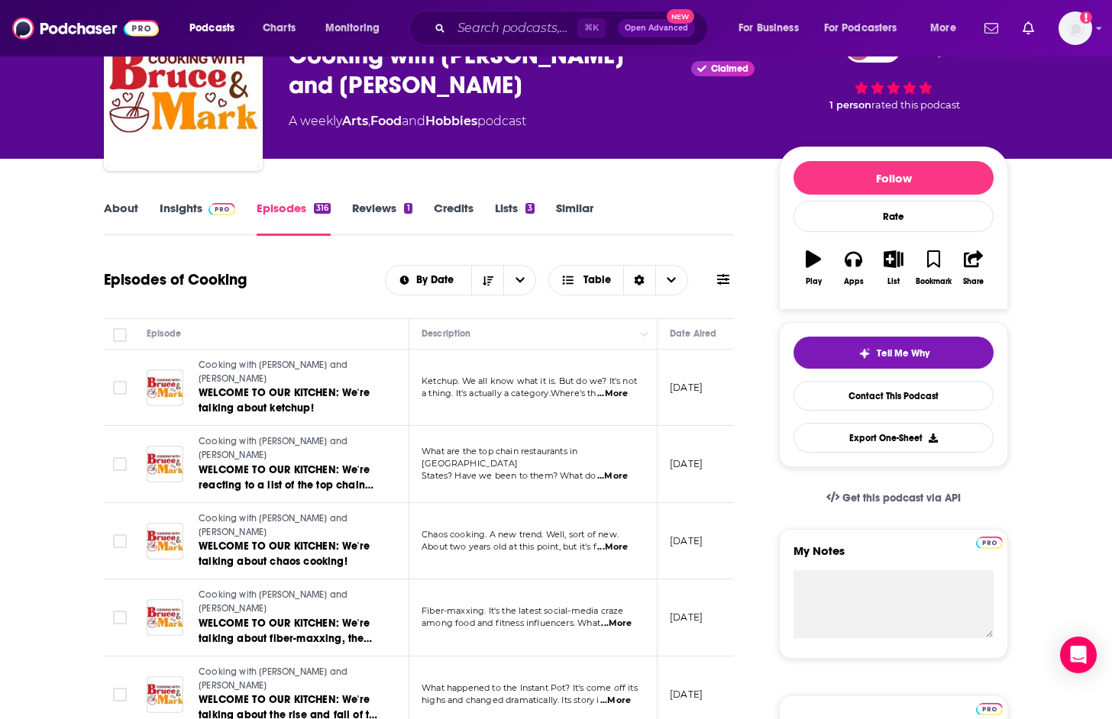
click at [615, 388] on span "...More" at bounding box center [612, 394] width 31 height 12
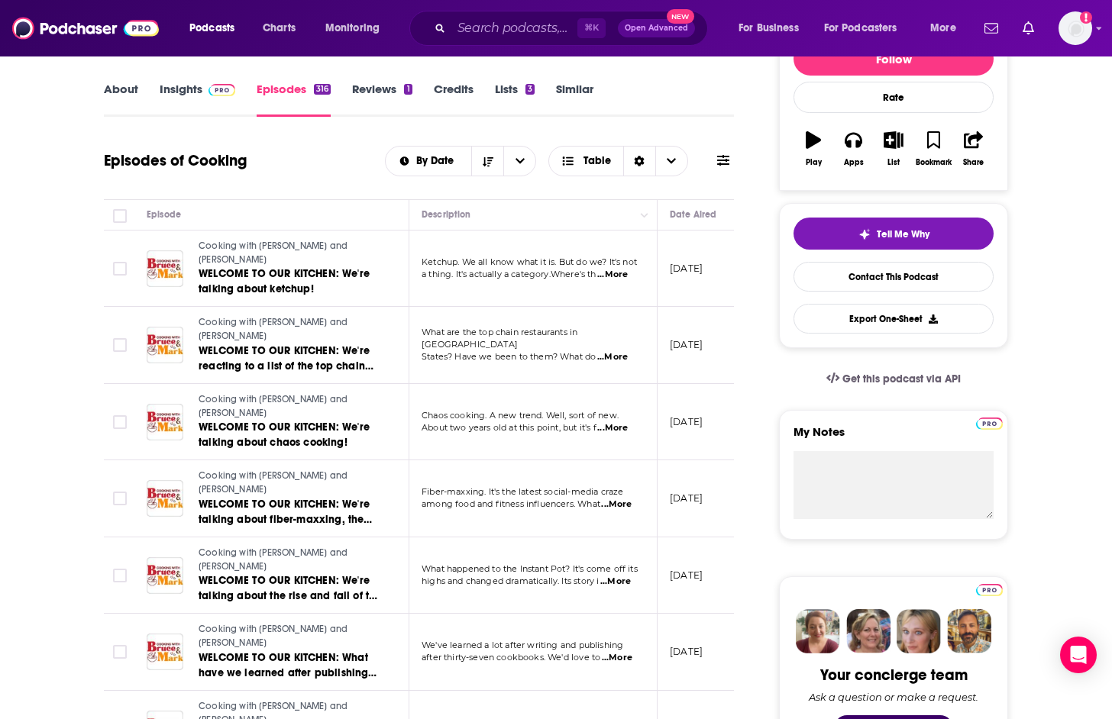
scroll to position [211, 0]
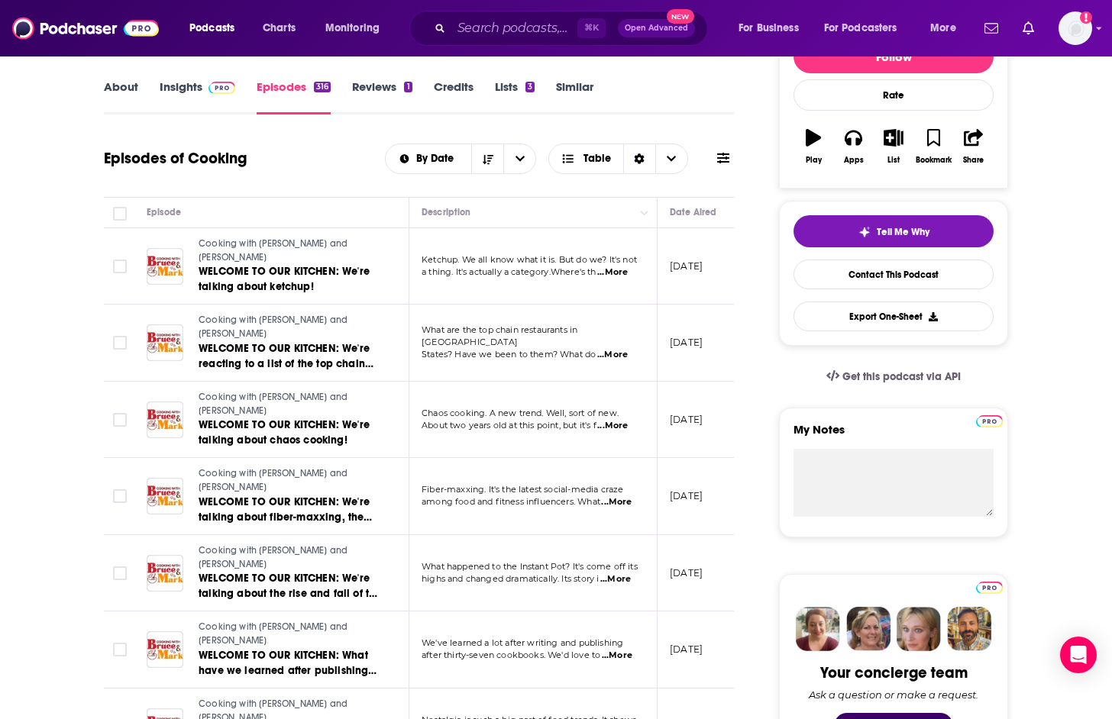
click at [618, 496] on span "...More" at bounding box center [616, 502] width 31 height 12
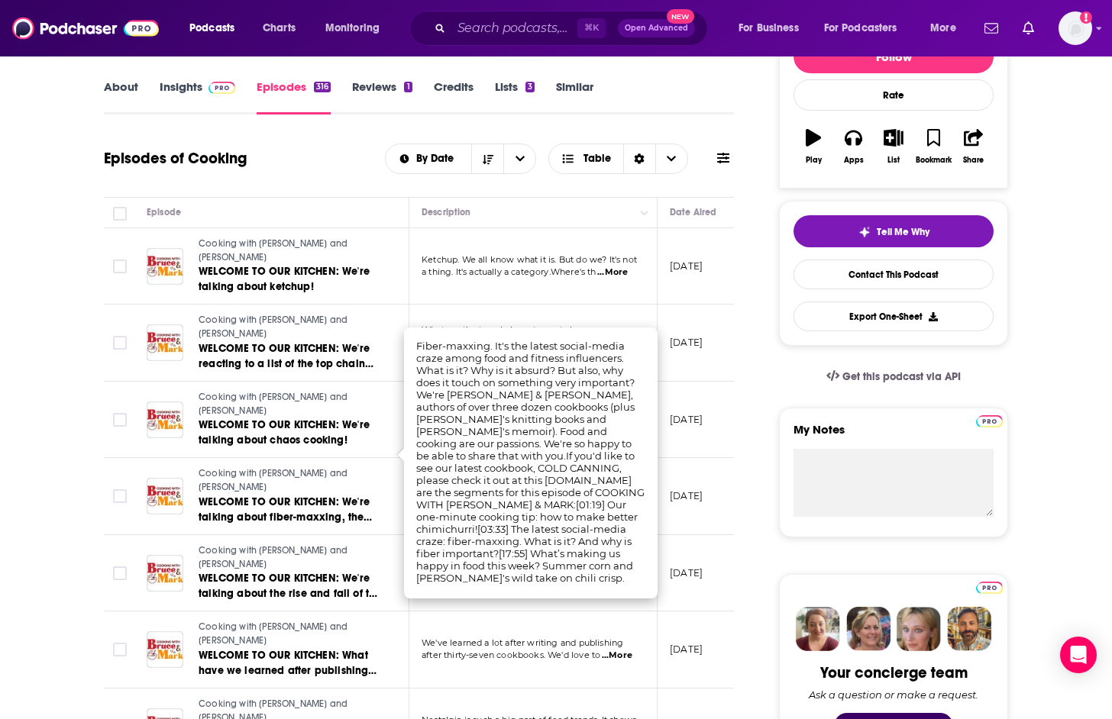
scroll to position [234, 0]
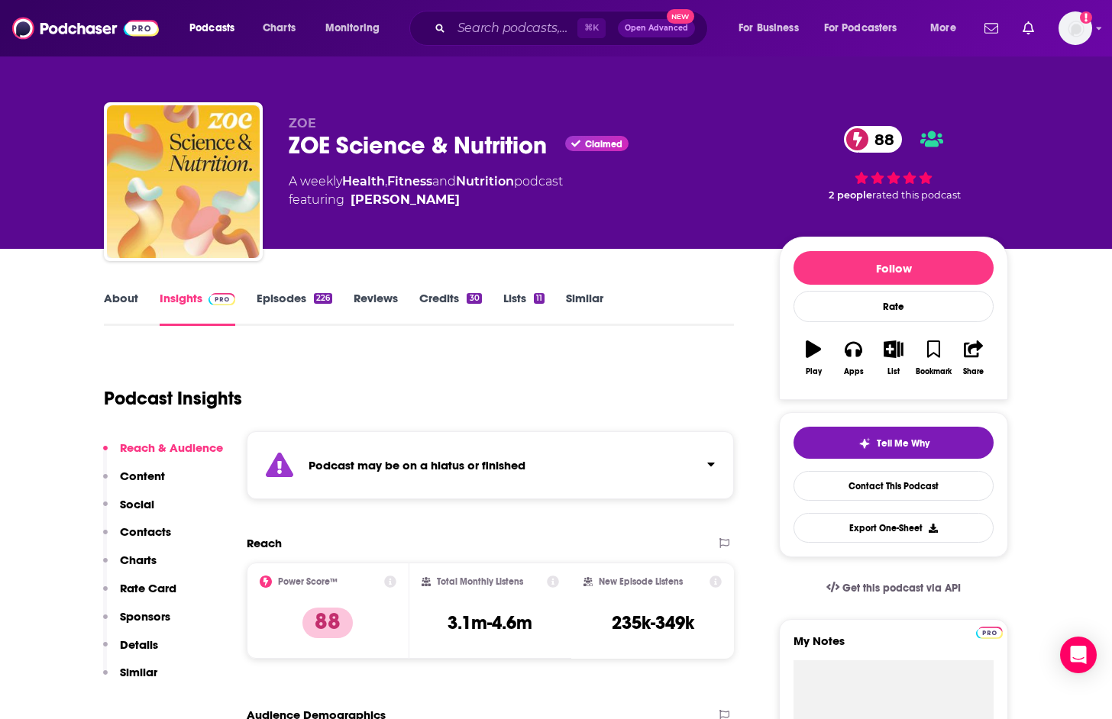
click at [303, 297] on link "Episodes 226" at bounding box center [295, 308] width 76 height 35
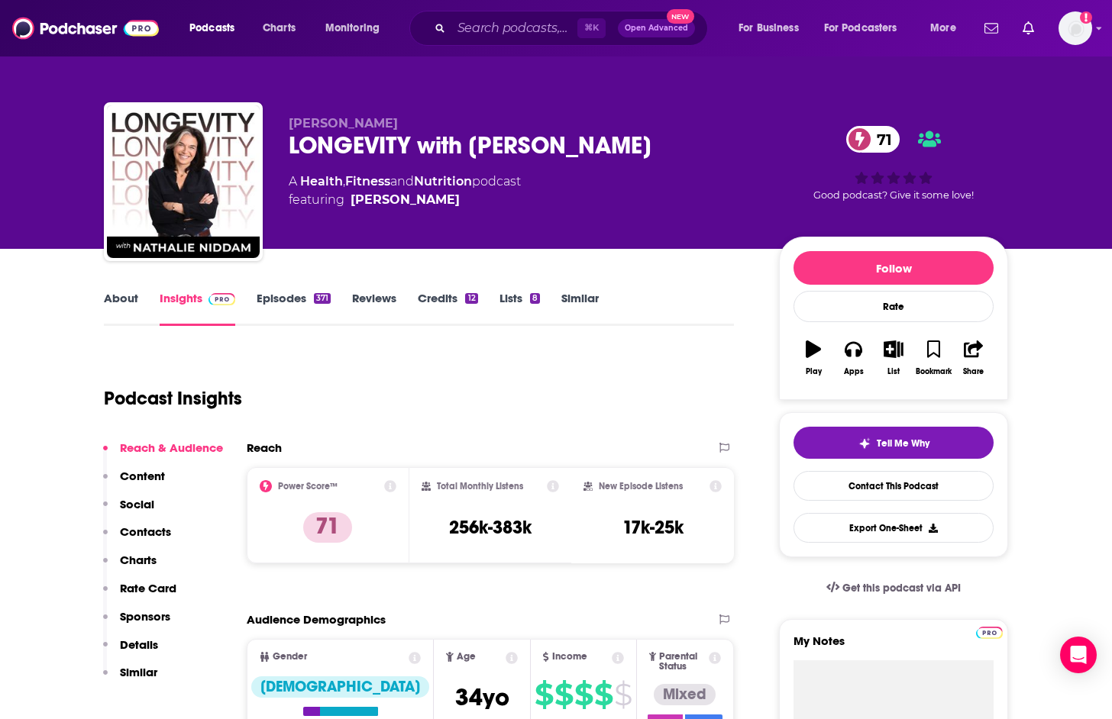
click at [299, 299] on link "Episodes 371" at bounding box center [294, 308] width 74 height 35
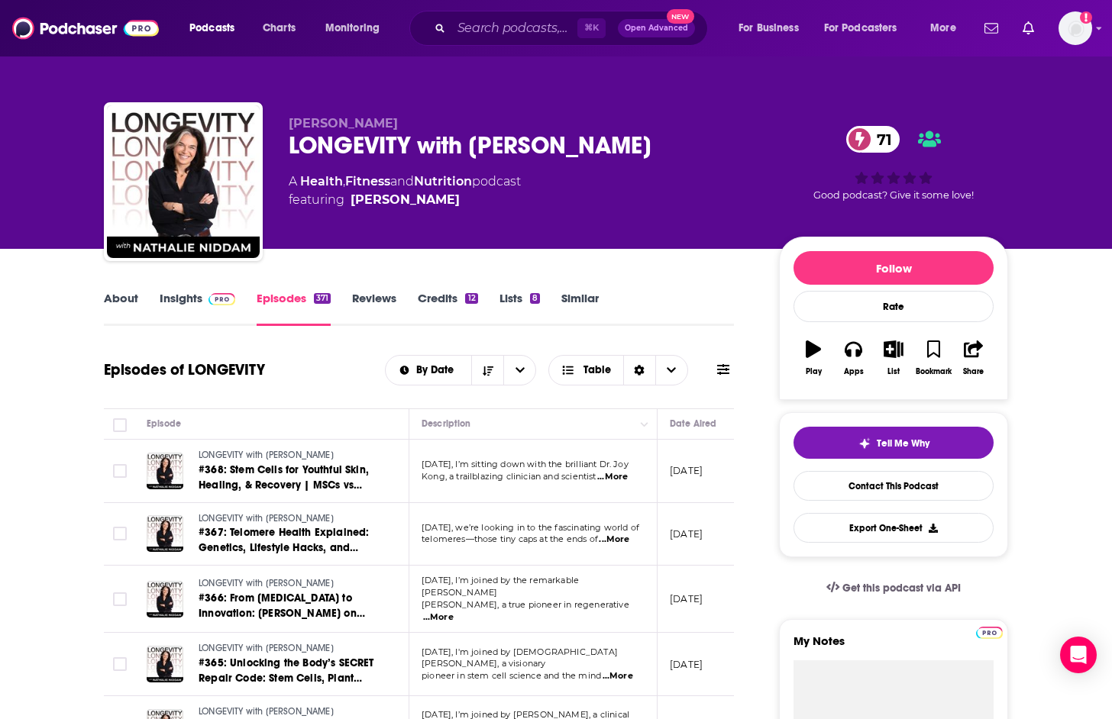
click at [195, 298] on link "Insights" at bounding box center [198, 308] width 76 height 35
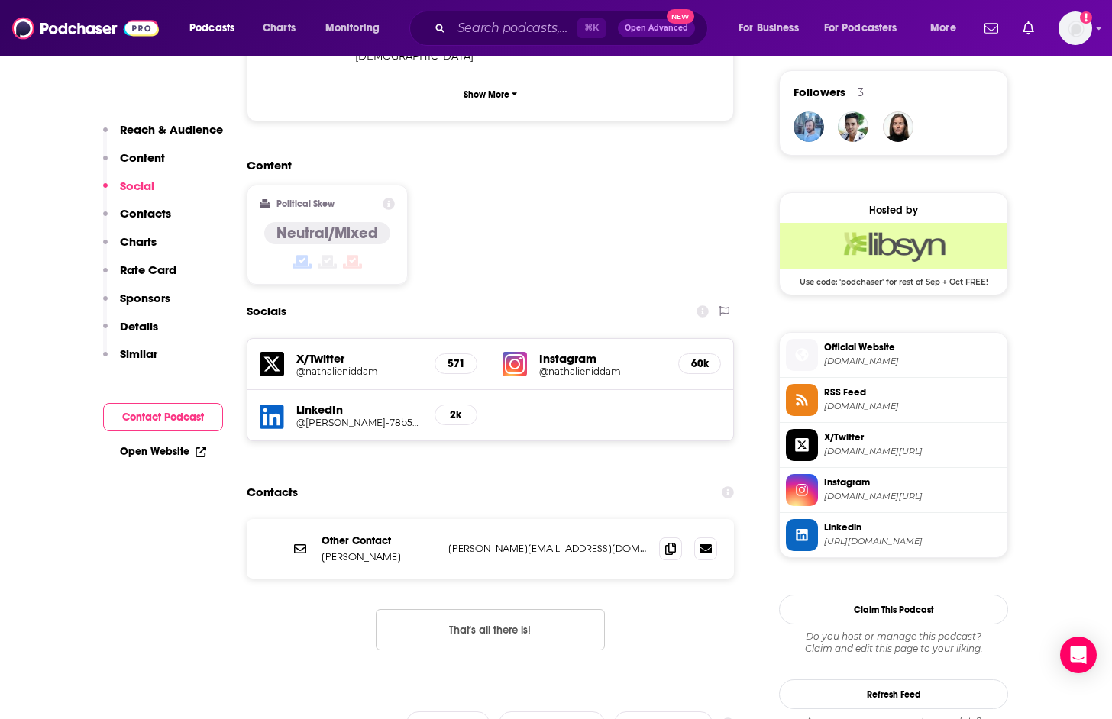
scroll to position [1104, 0]
click at [663, 536] on span at bounding box center [670, 547] width 23 height 23
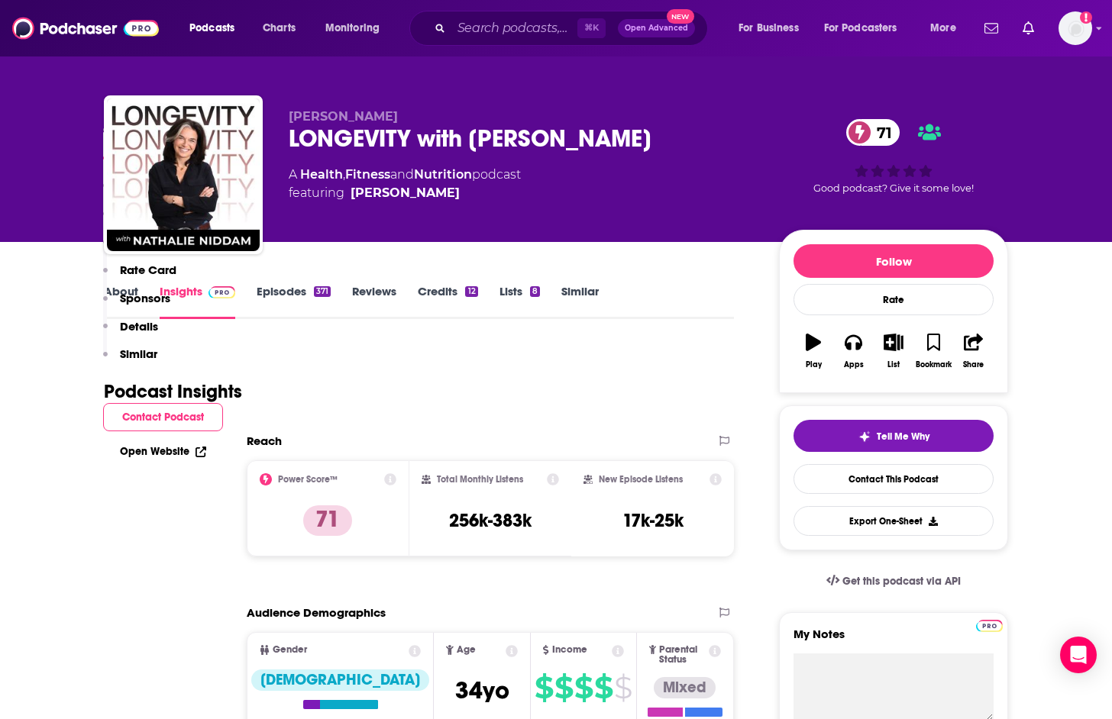
scroll to position [0, 0]
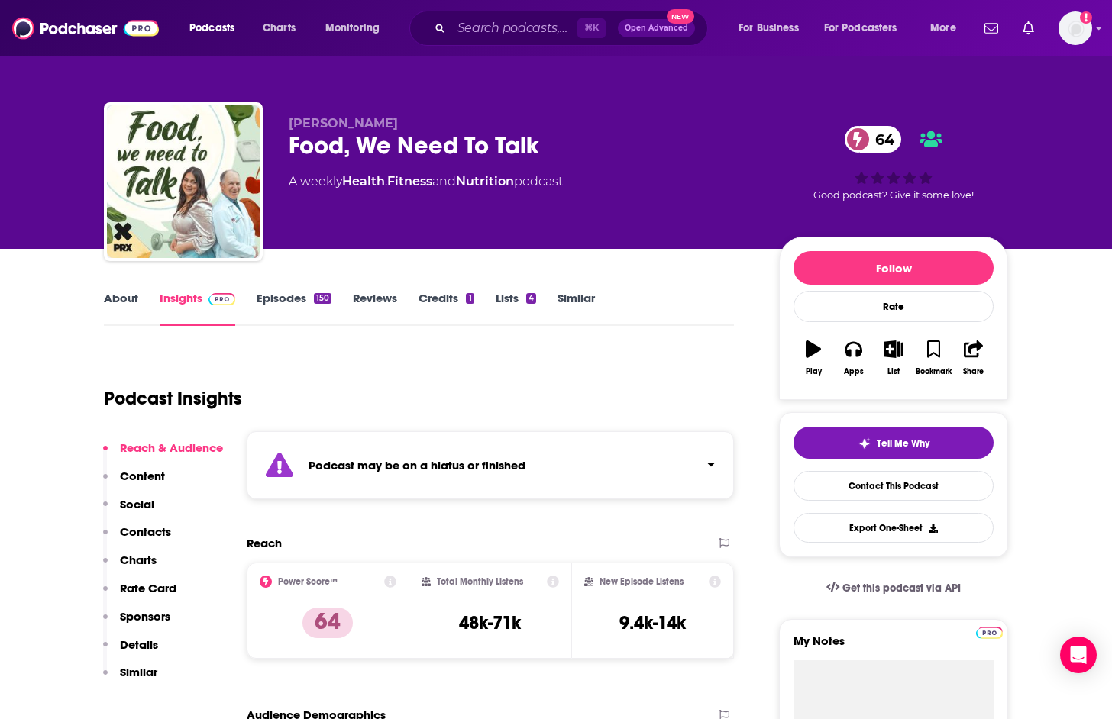
click at [285, 302] on link "Episodes 150" at bounding box center [294, 308] width 75 height 35
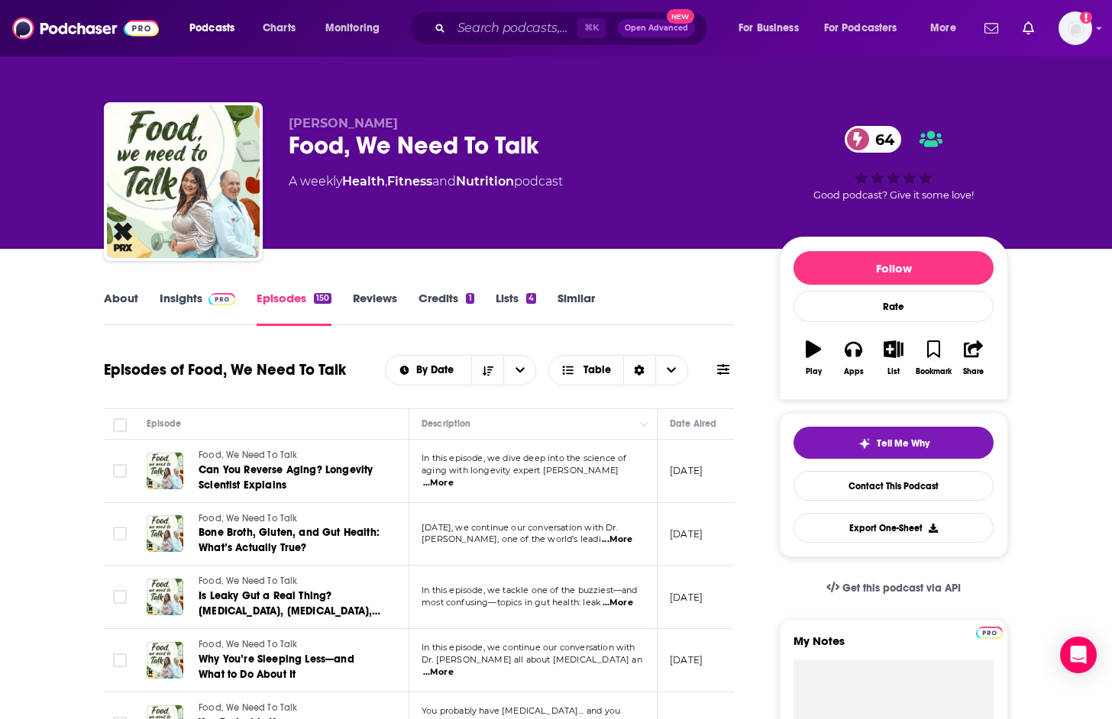
click at [212, 296] on img at bounding box center [221, 299] width 27 height 12
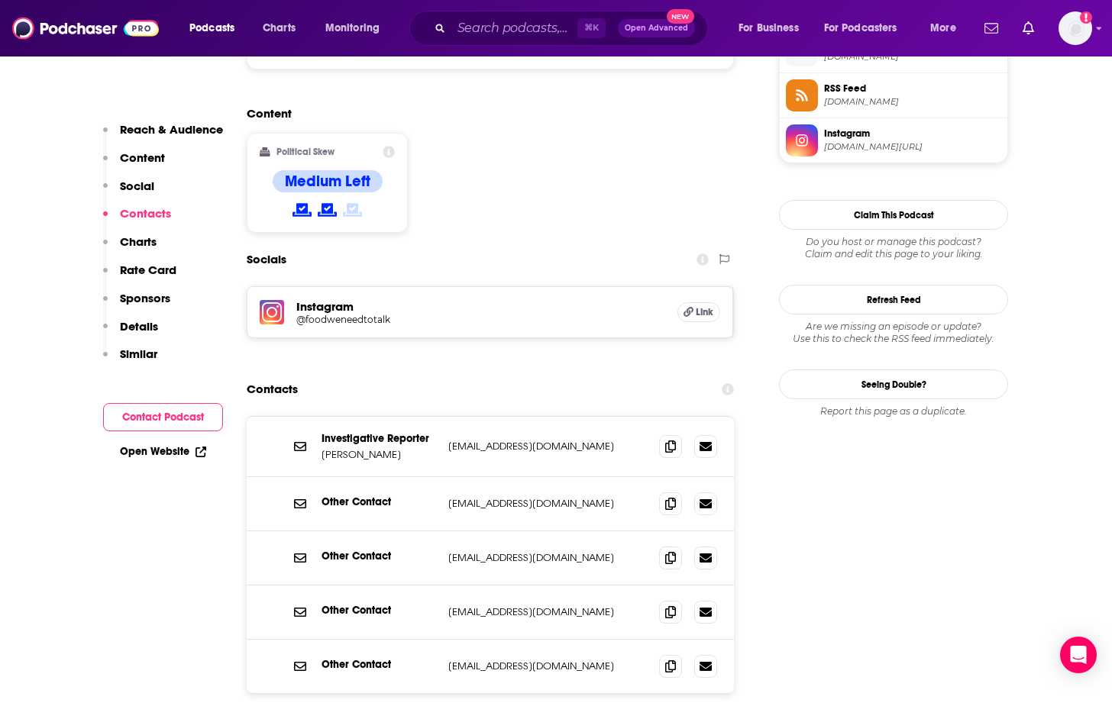
scroll to position [1500, 0]
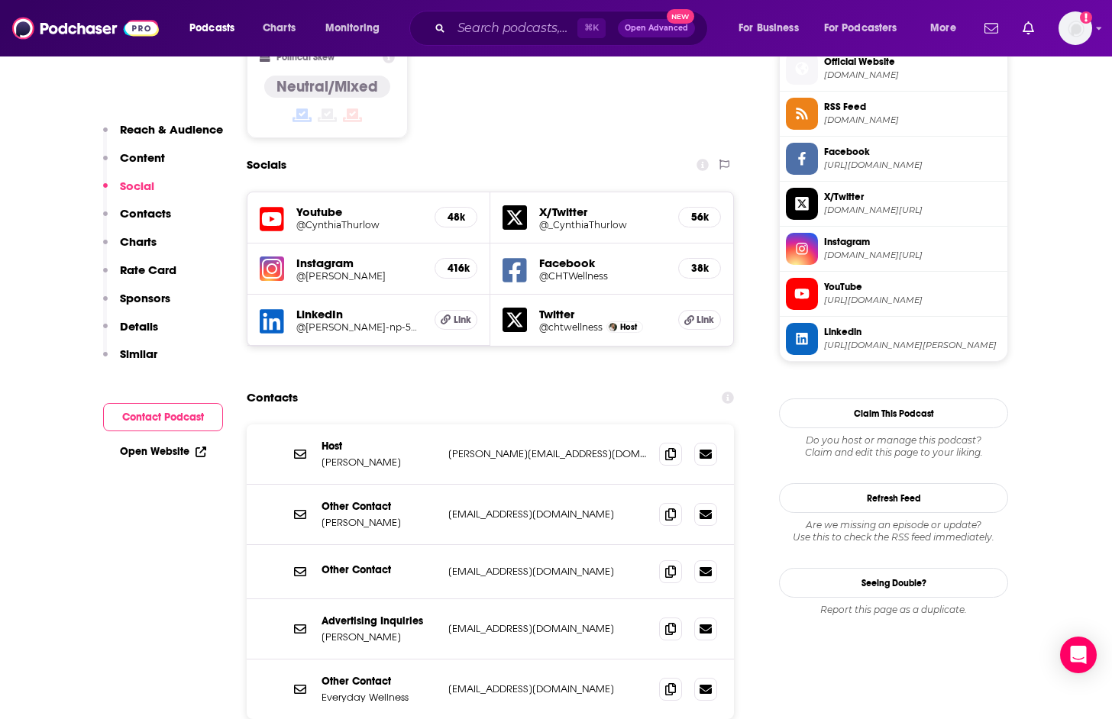
scroll to position [1251, 0]
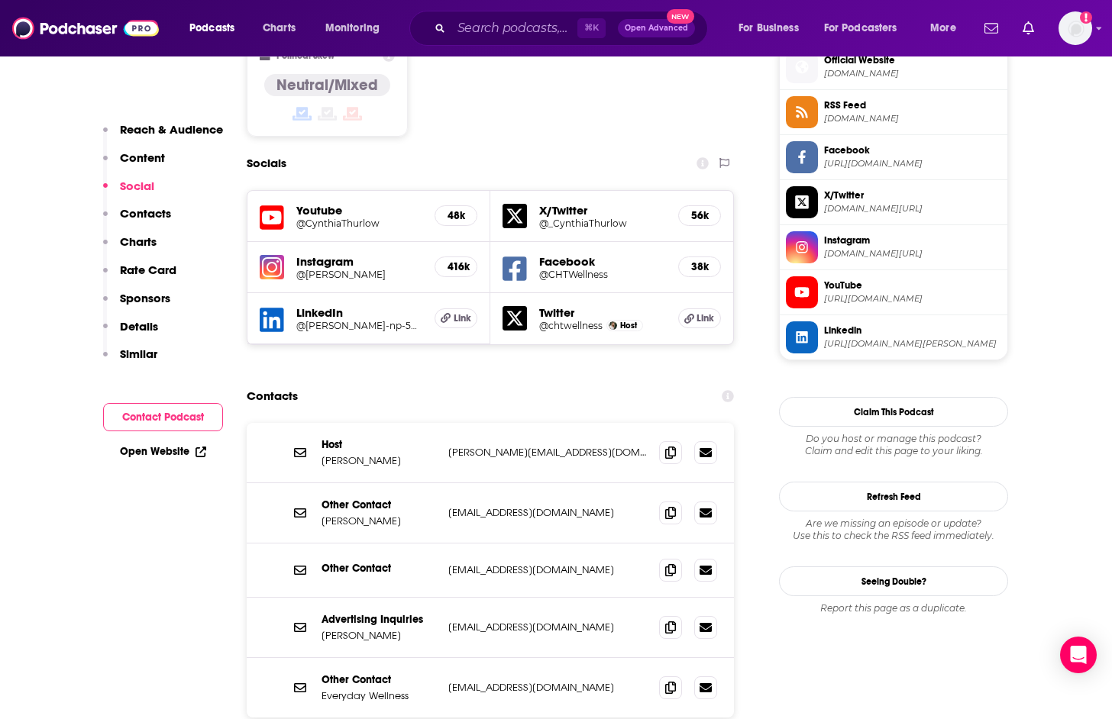
click at [658, 423] on div "Host [PERSON_NAME] [PERSON_NAME][EMAIL_ADDRESS][DOMAIN_NAME] [PERSON_NAME][EMAI…" at bounding box center [490, 453] width 487 height 60
click at [666, 446] on icon at bounding box center [670, 452] width 11 height 12
click at [670, 681] on icon at bounding box center [670, 687] width 11 height 12
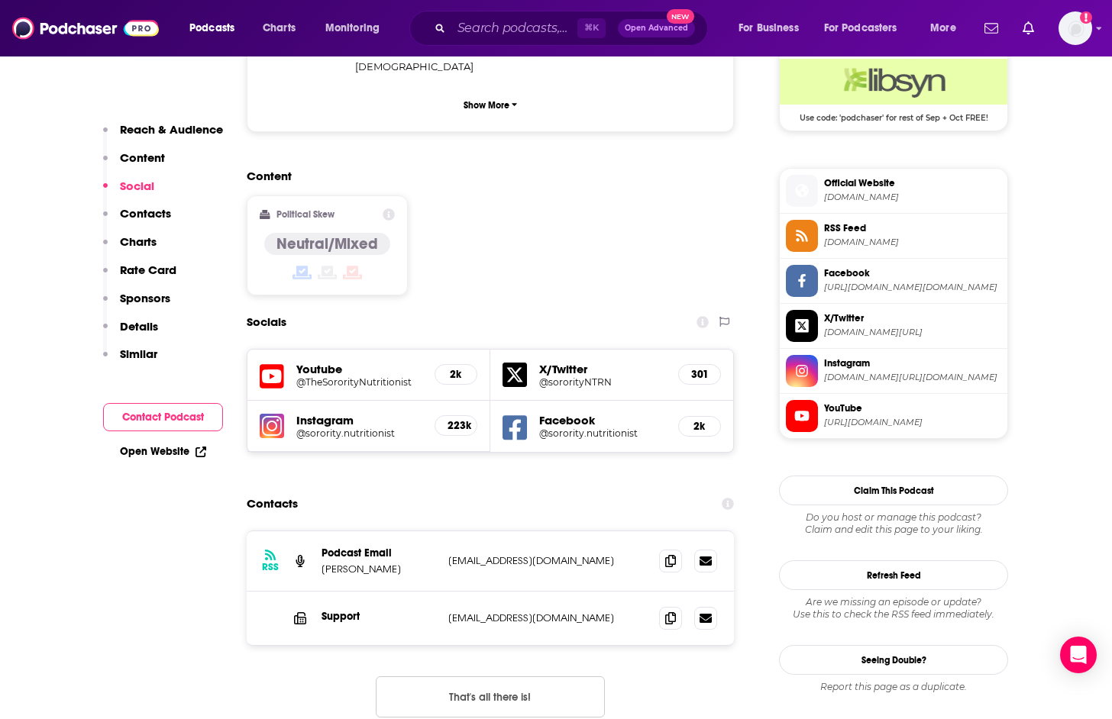
scroll to position [1150, 0]
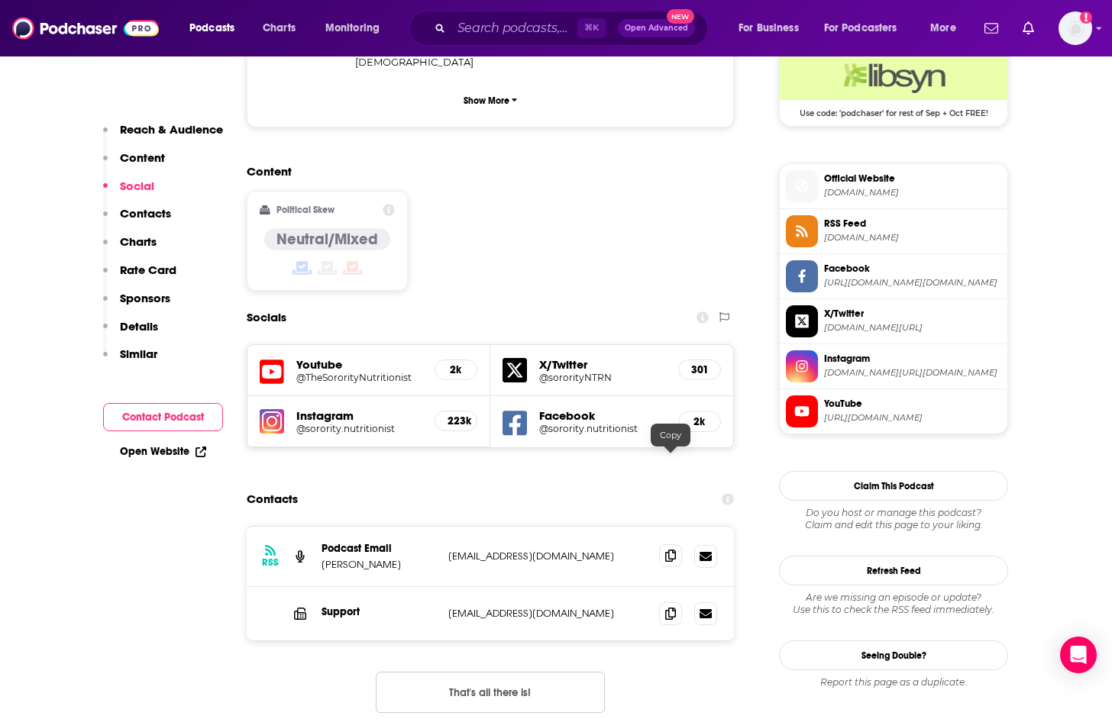
click at [672, 550] on icon at bounding box center [670, 556] width 11 height 12
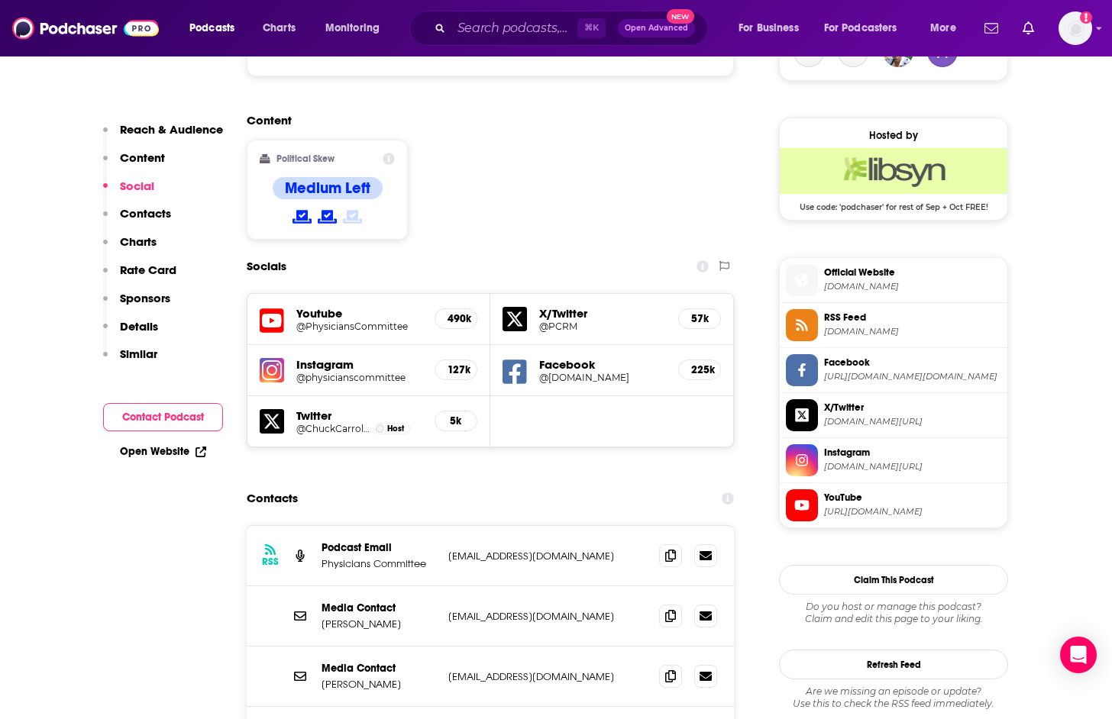
scroll to position [1180, 0]
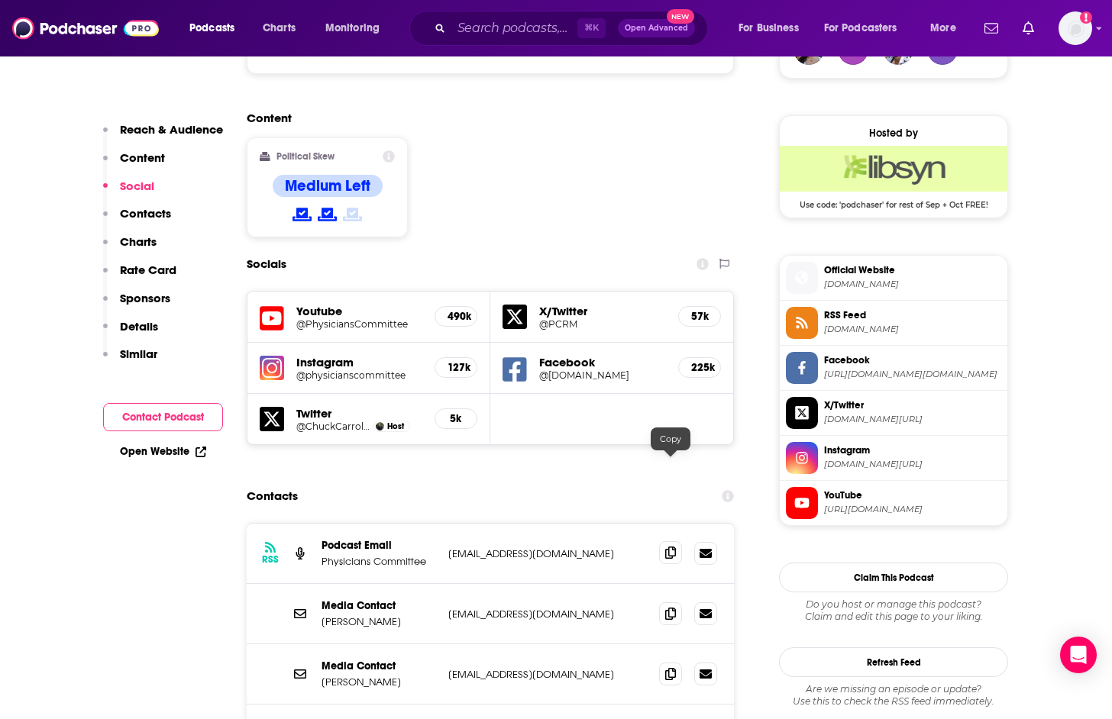
click at [680, 541] on span at bounding box center [670, 552] width 23 height 23
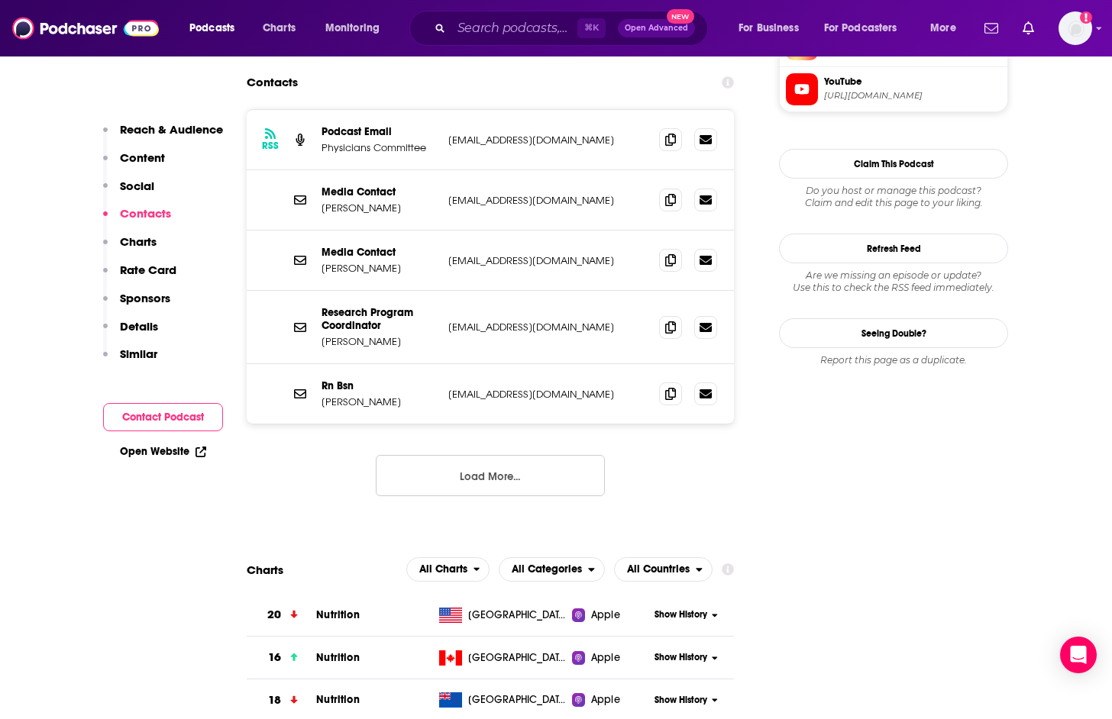
scroll to position [1589, 0]
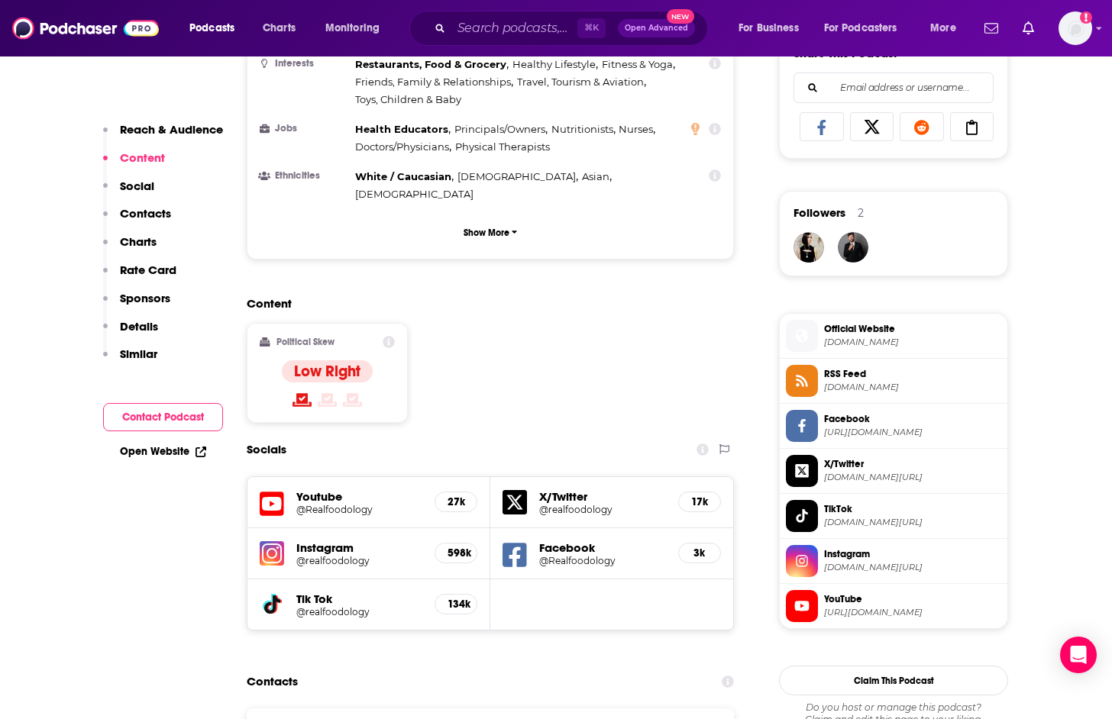
scroll to position [1304, 0]
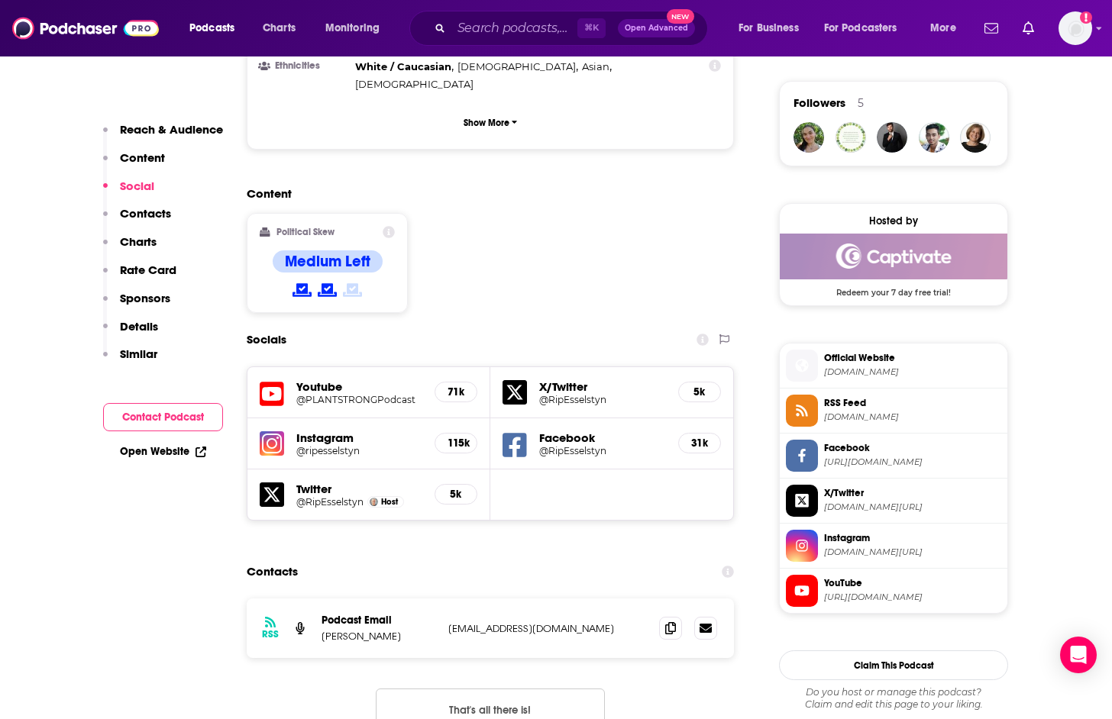
scroll to position [1119, 0]
